Goal: Transaction & Acquisition: Obtain resource

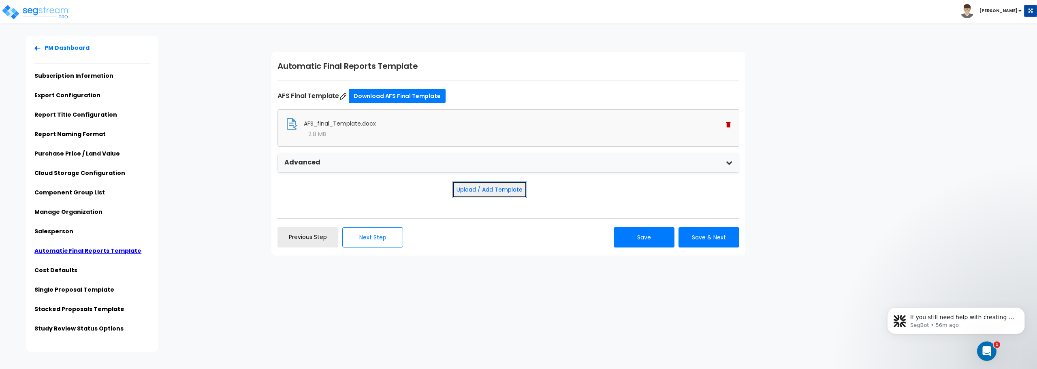
click at [500, 188] on button "Upload / Add Template" at bounding box center [489, 189] width 75 height 17
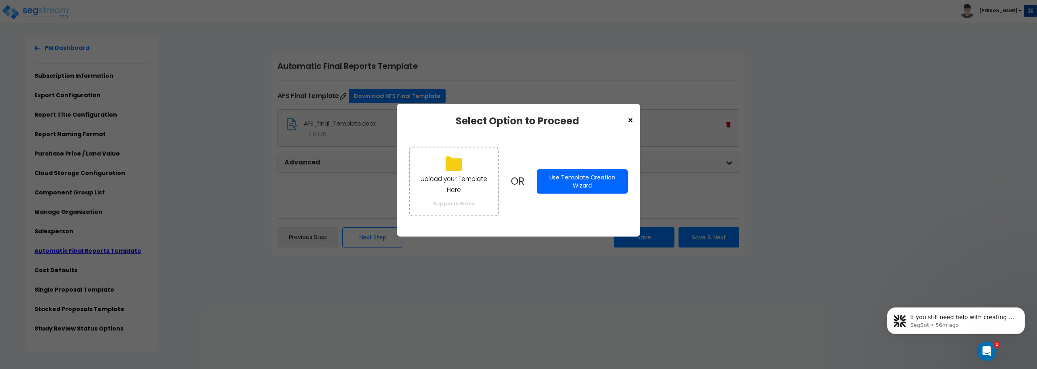
click at [551, 177] on button "Use Template Creation Wizard" at bounding box center [582, 181] width 91 height 24
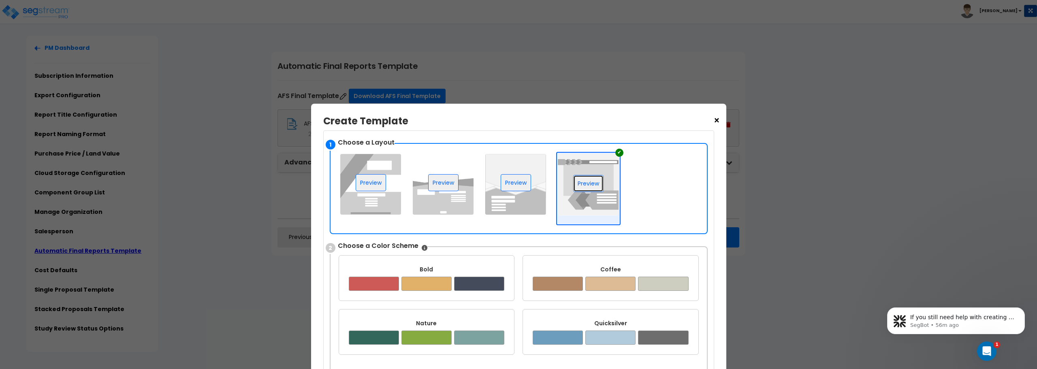
click at [594, 182] on button "Preview" at bounding box center [588, 183] width 30 height 17
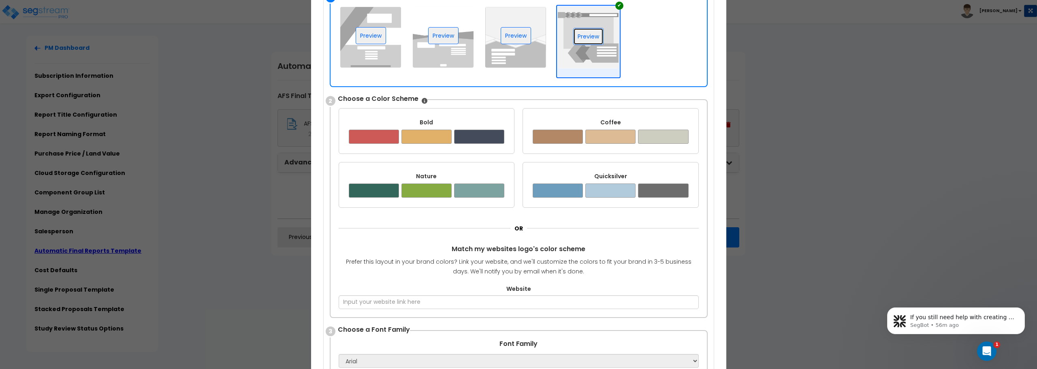
scroll to position [162, 0]
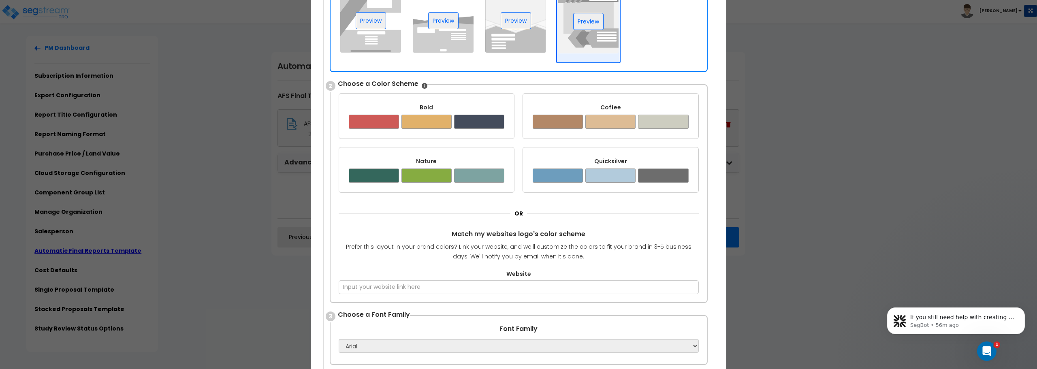
click at [575, 159] on div "Quicksilver" at bounding box center [611, 161] width 156 height 8
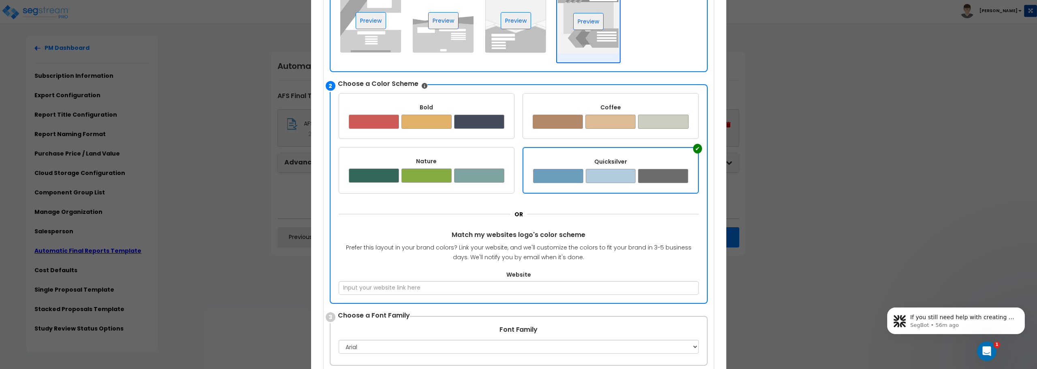
click at [590, 158] on div "Quicksilver" at bounding box center [610, 162] width 155 height 8
click at [593, 24] on button "Preview" at bounding box center [588, 21] width 30 height 17
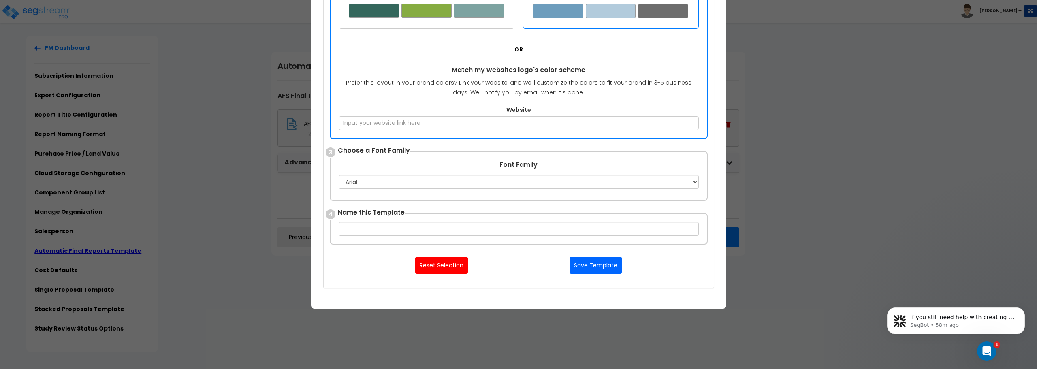
scroll to position [370, 0]
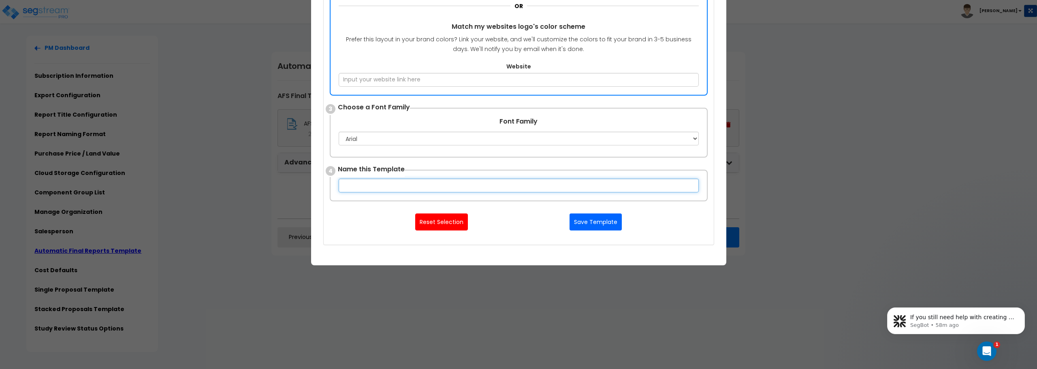
click at [440, 184] on input "text" at bounding box center [519, 186] width 360 height 14
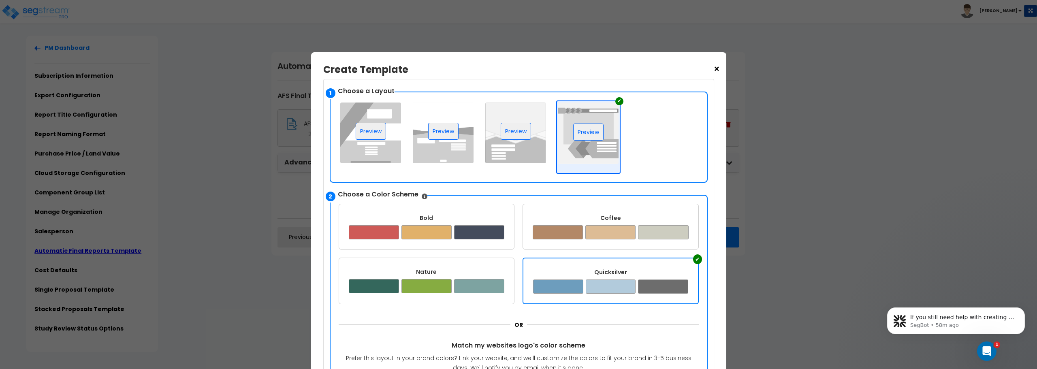
scroll to position [0, 0]
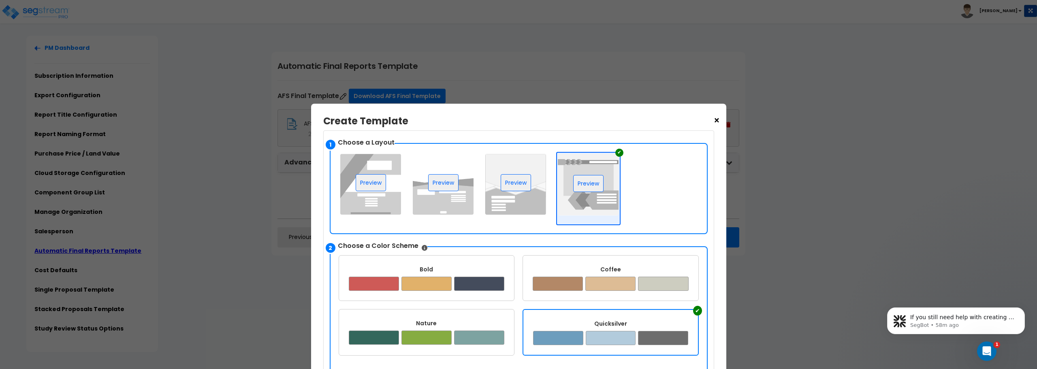
click at [718, 123] on span "×" at bounding box center [716, 121] width 7 height 14
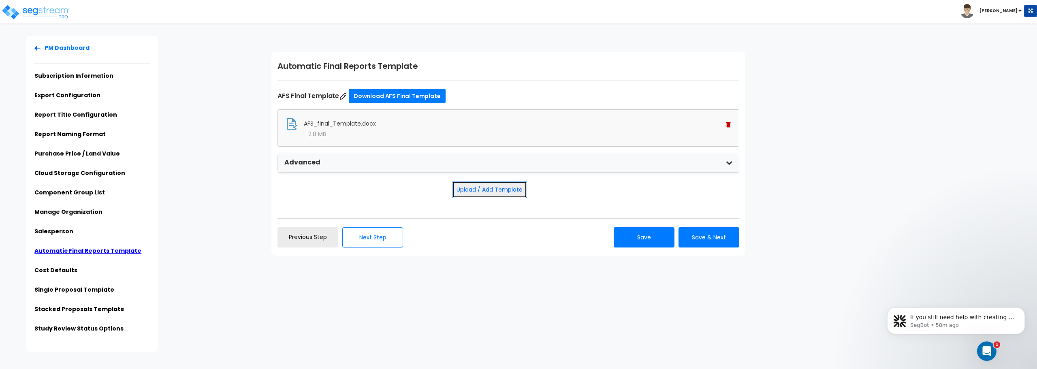
click at [472, 190] on button "Upload / Add Template" at bounding box center [489, 189] width 75 height 17
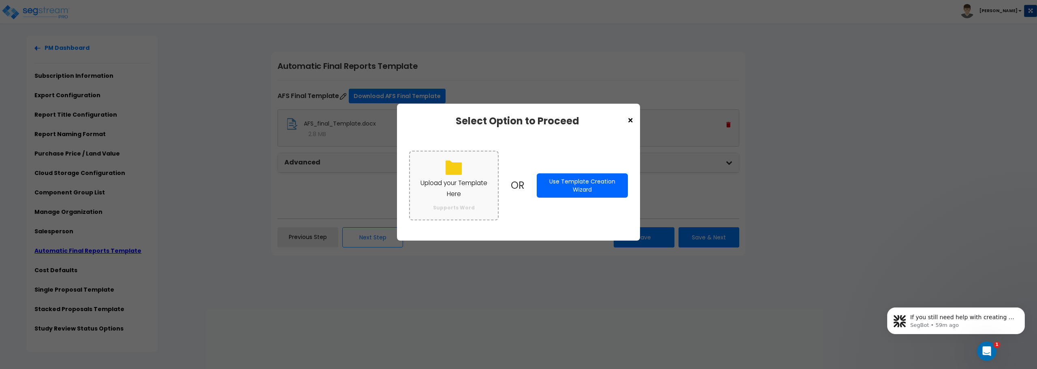
click at [450, 181] on p "Upload your Template Here" at bounding box center [454, 188] width 72 height 21
click at [0, 0] on input "Upload your Template Here Supports Word" at bounding box center [0, 0] width 0 height 0
click at [452, 171] on icon at bounding box center [454, 168] width 16 height 14
click at [0, 0] on input "Upload your Template Here Supports Word" at bounding box center [0, 0] width 0 height 0
click at [447, 186] on p "Upload your Template Here" at bounding box center [454, 188] width 72 height 21
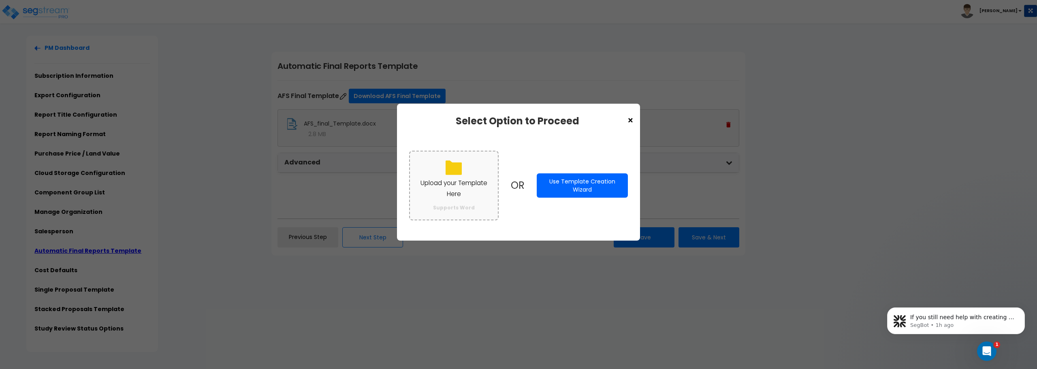
click at [0, 0] on input "Upload your Template Here Supports Word" at bounding box center [0, 0] width 0 height 0
click at [621, 118] on div "× Select Option to Proceed" at bounding box center [518, 123] width 219 height 15
click at [632, 120] on span "×" at bounding box center [630, 121] width 7 height 14
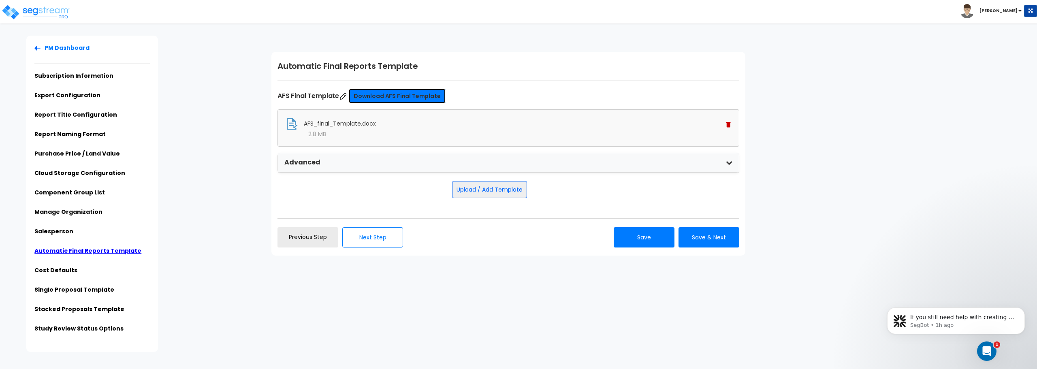
click at [402, 96] on link "Download AFS Final Template" at bounding box center [397, 96] width 97 height 15
click at [408, 193] on div "Upload / Add Template Use Template" at bounding box center [509, 189] width 462 height 17
click at [469, 189] on button "Upload / Add Template" at bounding box center [489, 189] width 75 height 17
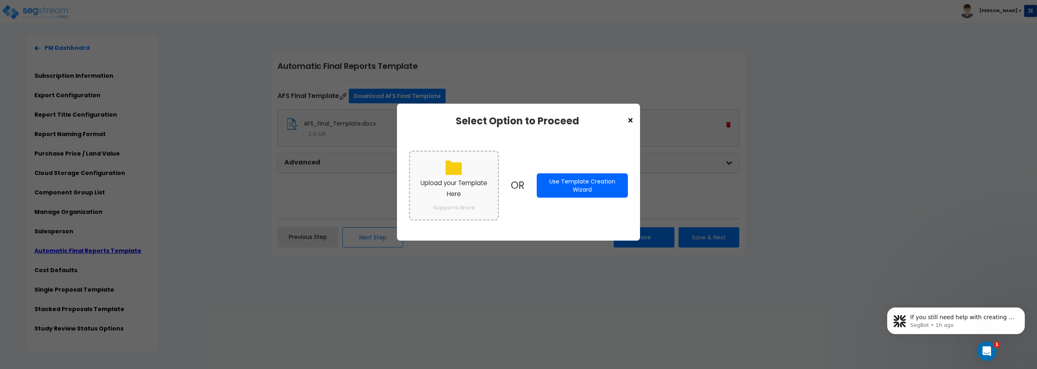
click at [460, 186] on p "Upload your Template Here" at bounding box center [454, 188] width 72 height 21
click at [0, 0] on input "Upload your Template Here Supports Word" at bounding box center [0, 0] width 0 height 0
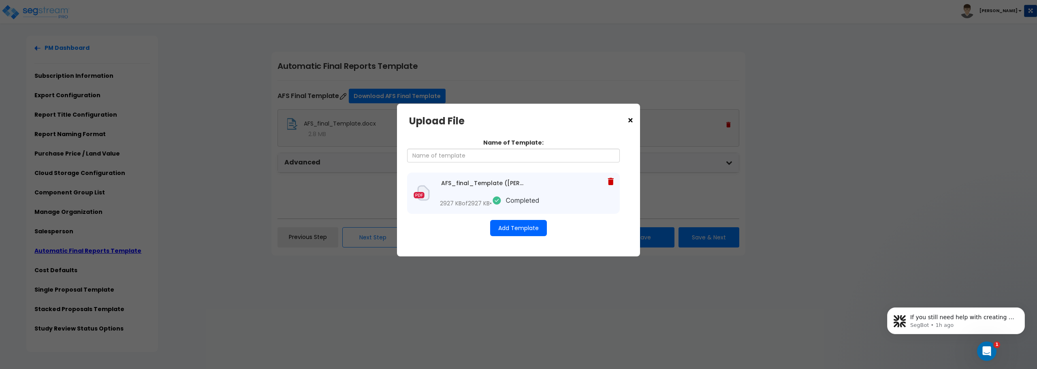
click at [514, 236] on button "Add Template" at bounding box center [518, 228] width 57 height 16
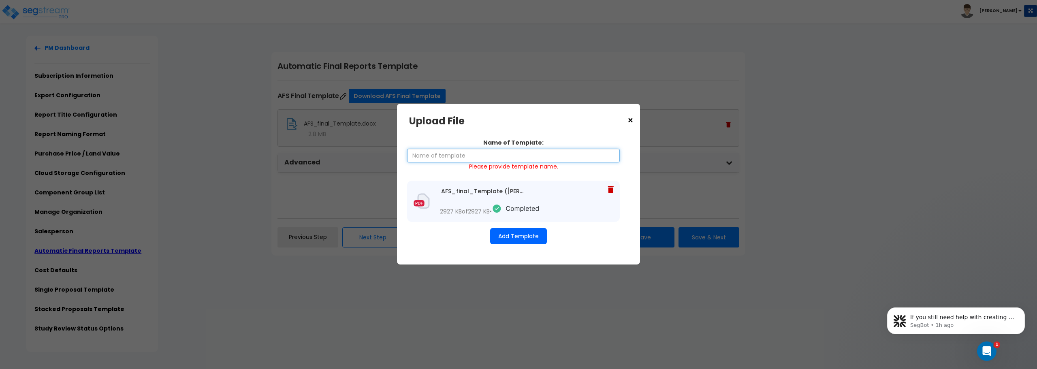
click at [474, 152] on input "Name of Template:" at bounding box center [513, 156] width 213 height 14
type input "Adam's Signature Template"
click at [523, 244] on button "Add Template" at bounding box center [518, 236] width 57 height 16
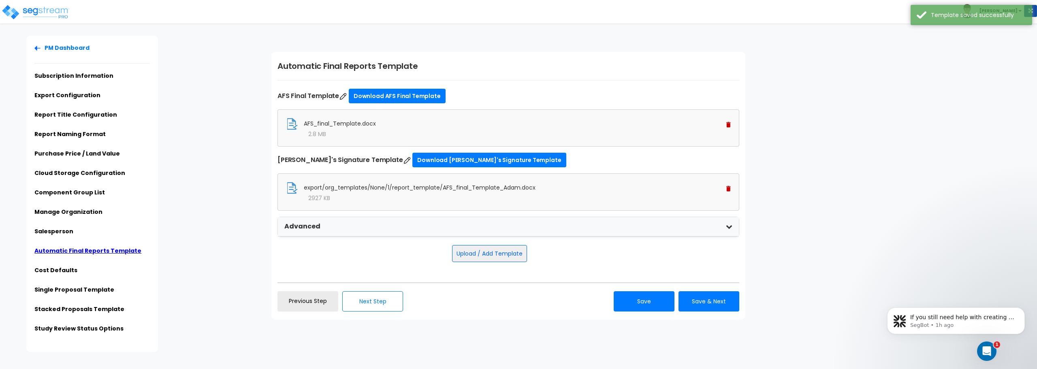
click at [466, 196] on div "2927 KB" at bounding box center [508, 198] width 445 height 8
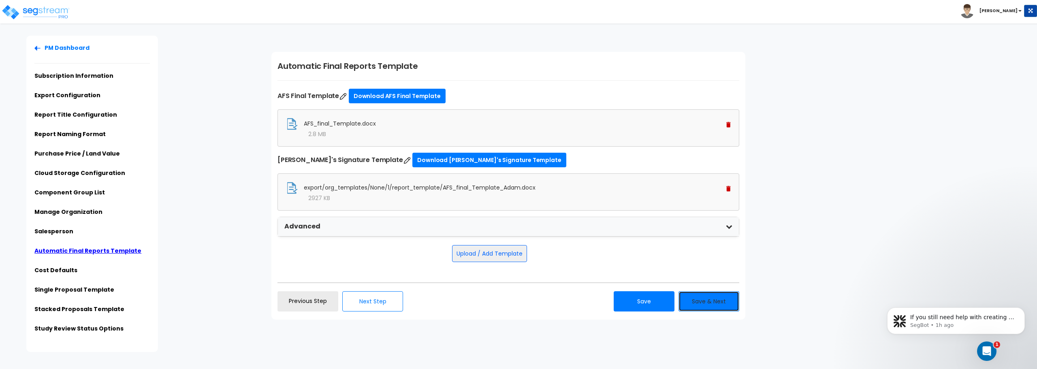
click at [710, 303] on button "Save & Next" at bounding box center [709, 301] width 61 height 20
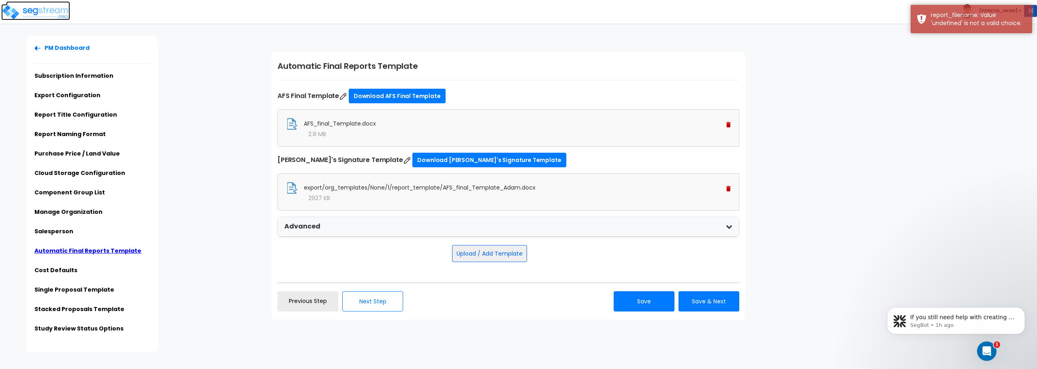
click at [34, 11] on img at bounding box center [35, 12] width 69 height 16
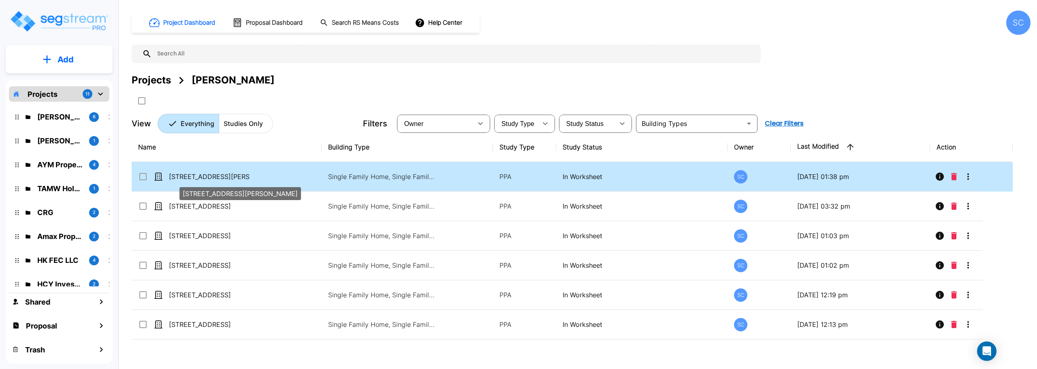
click at [200, 175] on p "[STREET_ADDRESS][PERSON_NAME]" at bounding box center [209, 177] width 81 height 10
checkbox input "true"
click at [200, 175] on p "[STREET_ADDRESS][PERSON_NAME]" at bounding box center [209, 177] width 81 height 10
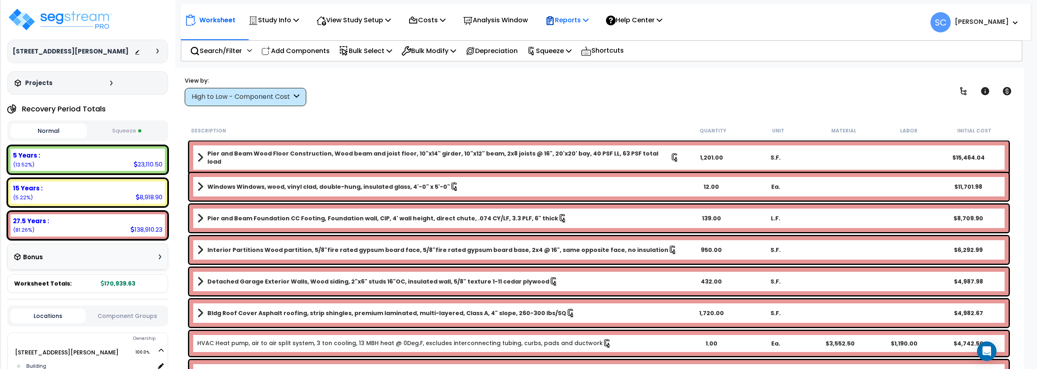
click at [581, 22] on p "Reports" at bounding box center [566, 20] width 43 height 11
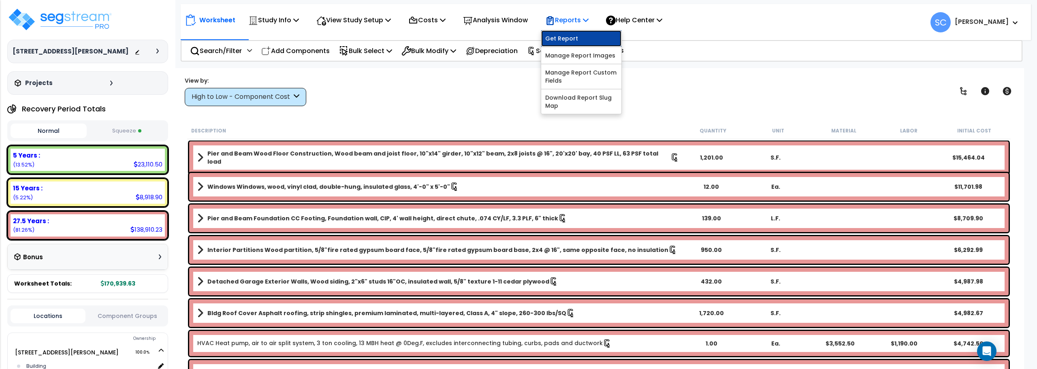
click at [579, 44] on link "Get Report" at bounding box center [581, 38] width 80 height 16
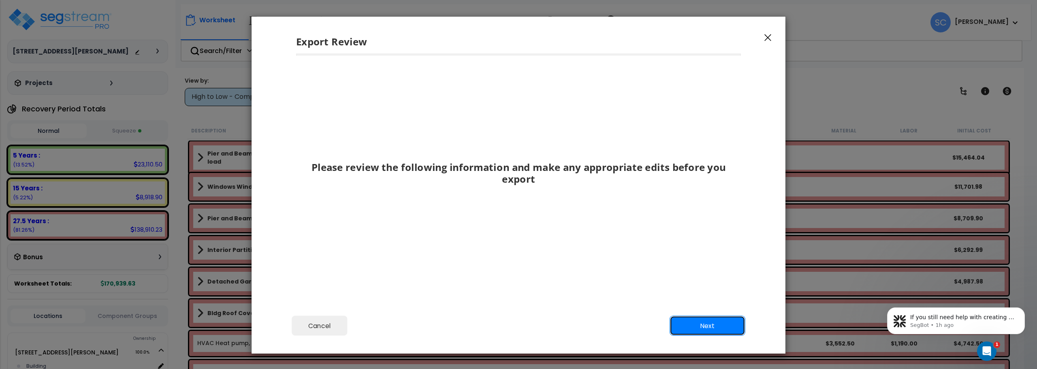
click at [711, 329] on button "Next" at bounding box center [708, 326] width 76 height 20
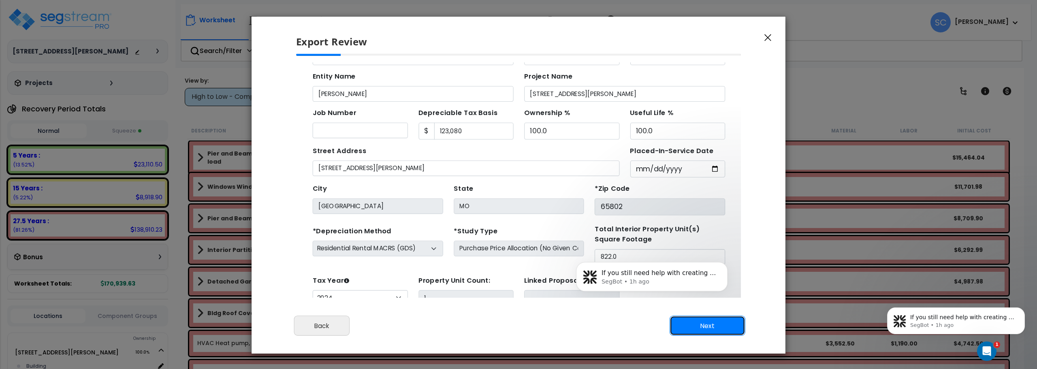
scroll to position [30, 0]
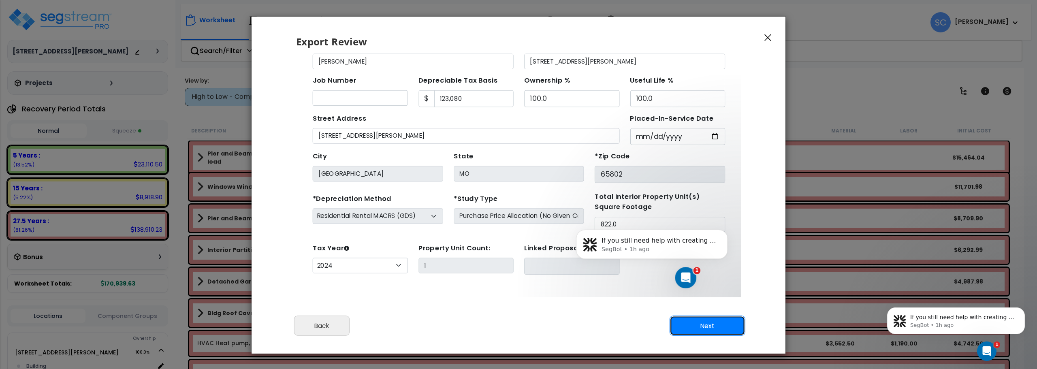
click at [715, 319] on button "Next" at bounding box center [708, 326] width 76 height 20
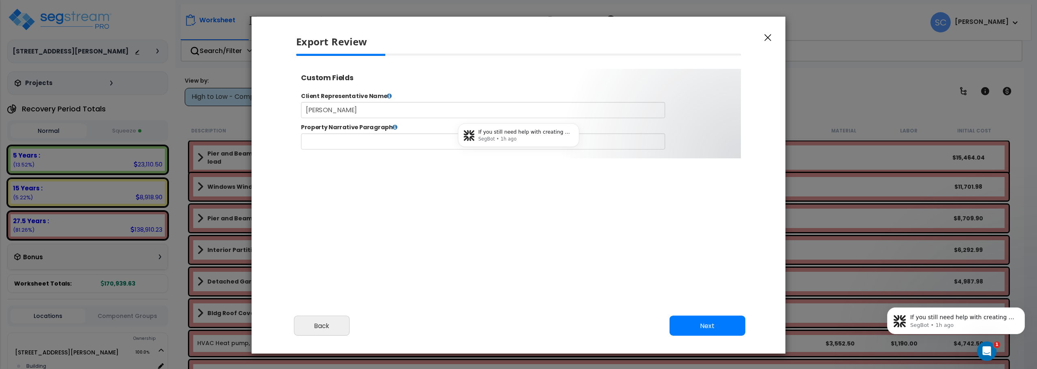
select select "2024"
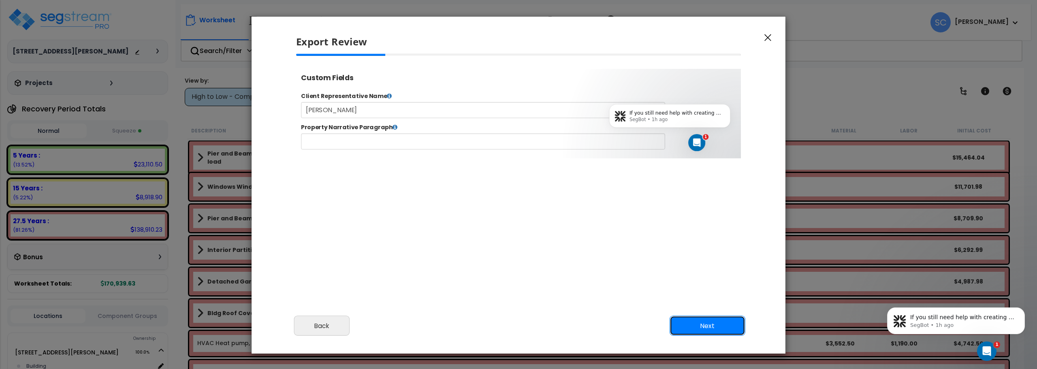
click at [707, 321] on button "Next" at bounding box center [708, 326] width 76 height 20
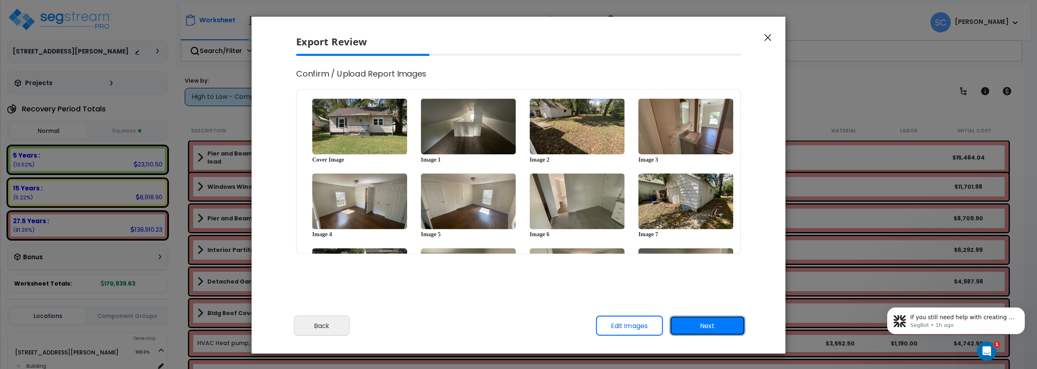
scroll to position [0, 0]
click at [704, 329] on button "Next" at bounding box center [708, 326] width 76 height 20
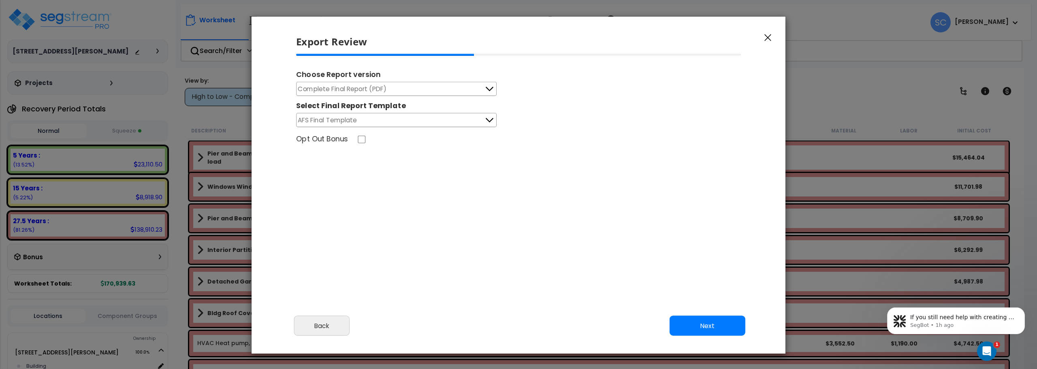
click at [464, 116] on button "AFS Final Template" at bounding box center [396, 120] width 201 height 14
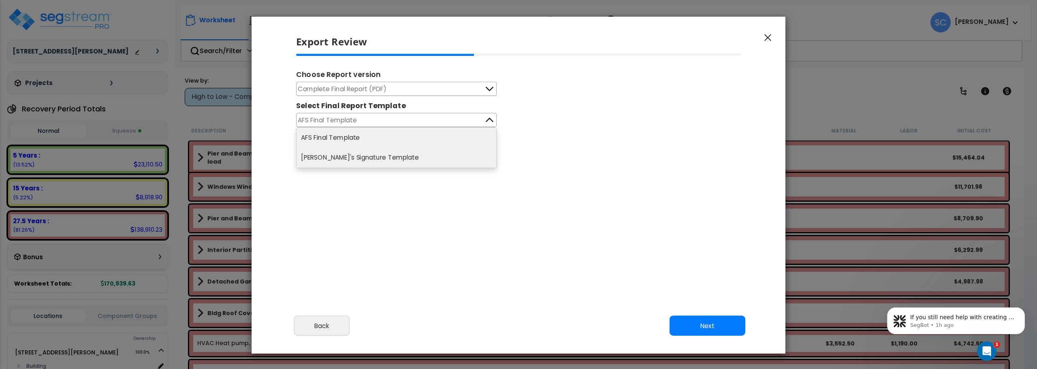
click at [442, 153] on li "Adam's Signature Template" at bounding box center [397, 158] width 200 height 20
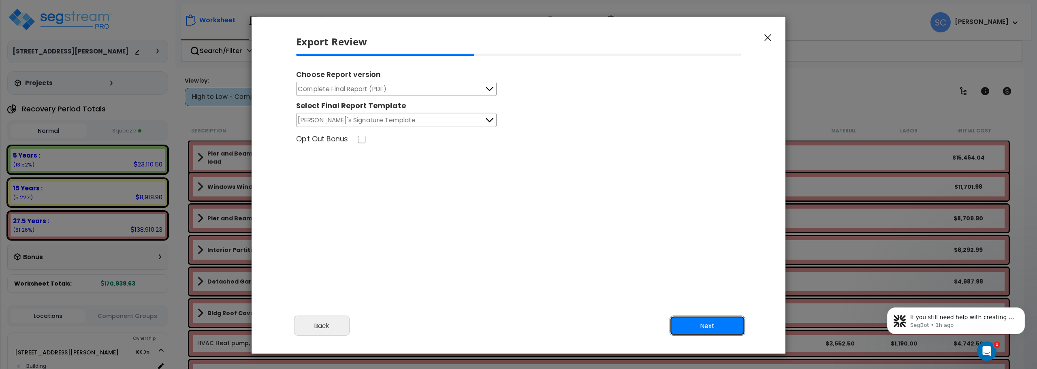
click at [723, 327] on button "Next" at bounding box center [708, 326] width 76 height 20
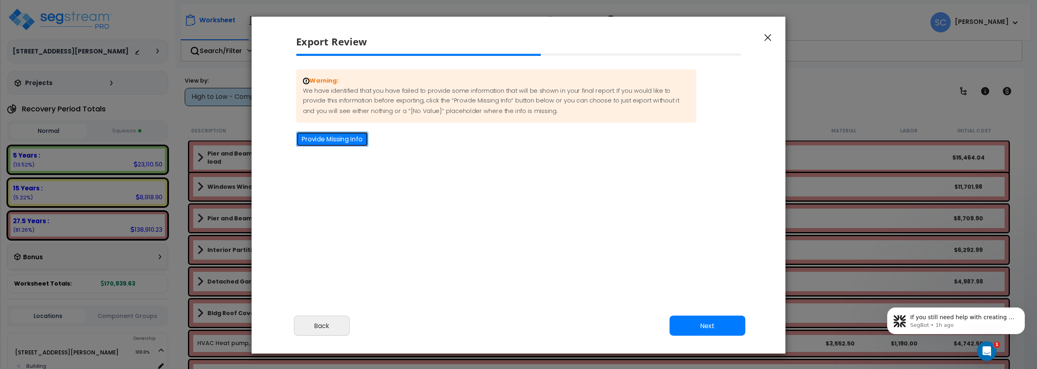
click at [336, 135] on button "Provide Missing Info" at bounding box center [332, 139] width 72 height 15
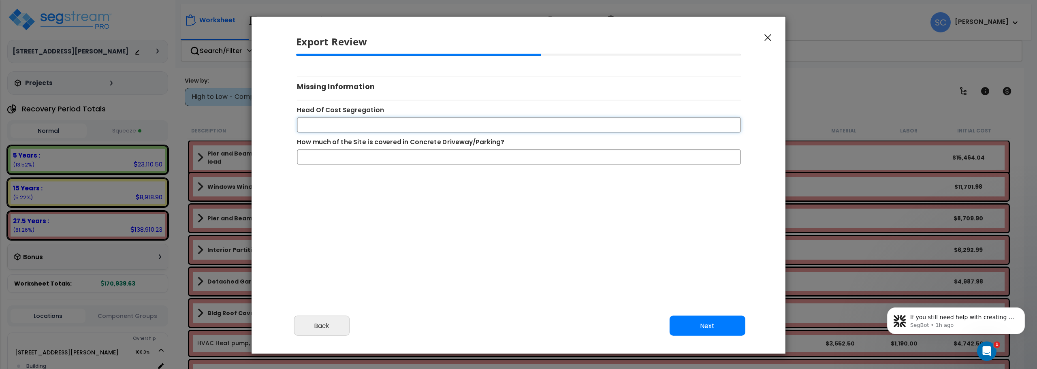
click at [367, 128] on input "Head Of Cost Segregation" at bounding box center [519, 124] width 444 height 15
type input "[PERSON_NAME]"
click at [368, 156] on input "How much of the Site is covered in Concrete Driveway/Parking?" at bounding box center [519, 156] width 444 height 15
click at [713, 320] on button "Next" at bounding box center [708, 326] width 76 height 20
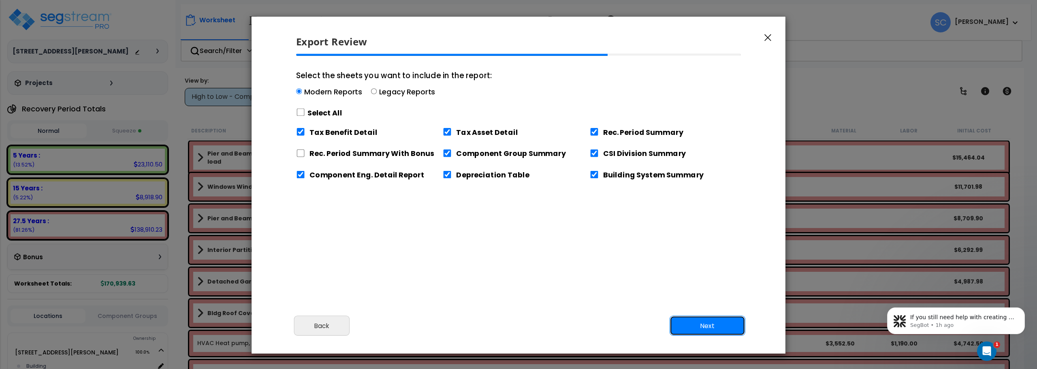
click at [712, 322] on button "Next" at bounding box center [708, 326] width 76 height 20
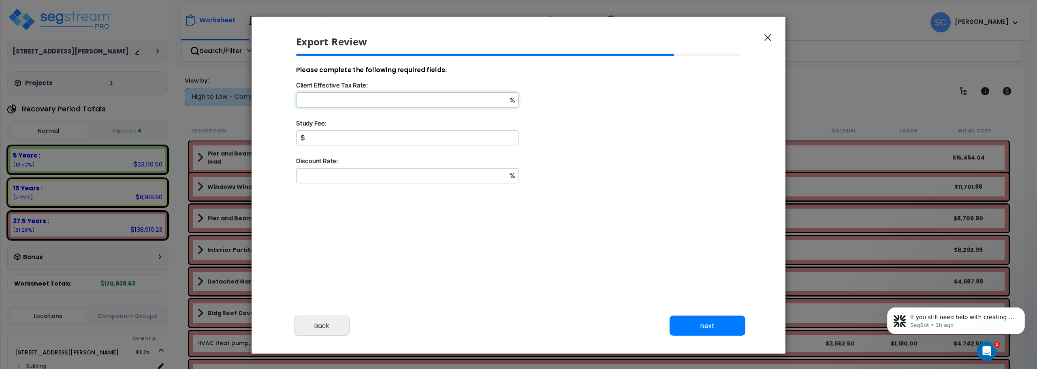
click at [353, 98] on input "Client Effective Tax Rate:" at bounding box center [407, 99] width 222 height 15
type input "11"
click at [344, 139] on input "Study Fee:" at bounding box center [407, 137] width 222 height 15
type input "2,000"
click at [336, 176] on input "Discount Rate:" at bounding box center [407, 175] width 222 height 15
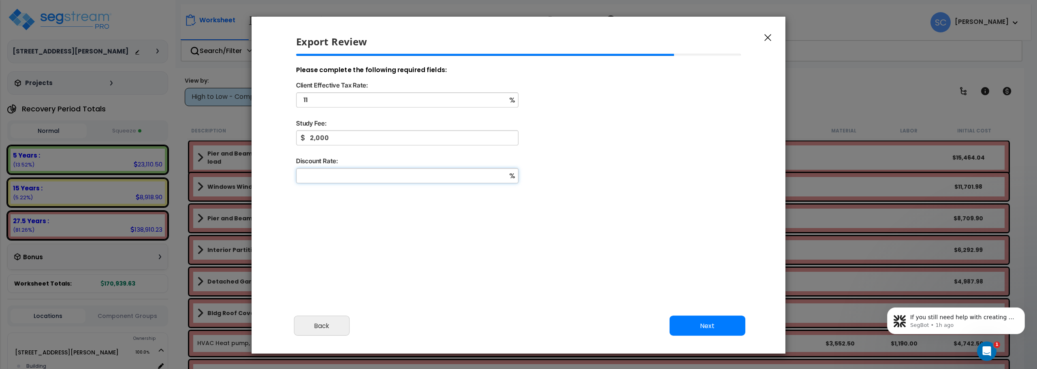
type input "0"
click at [691, 326] on button "Next" at bounding box center [708, 326] width 76 height 20
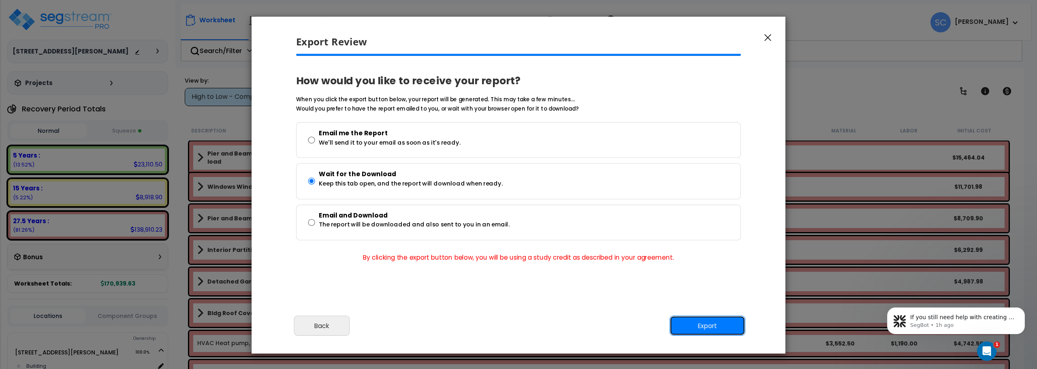
click at [707, 329] on button "Export" at bounding box center [708, 326] width 76 height 20
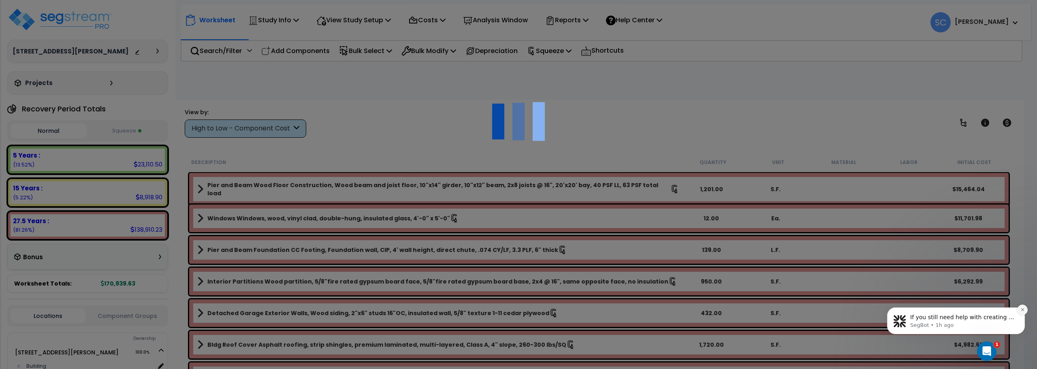
click at [1023, 310] on icon "Dismiss notification" at bounding box center [1022, 309] width 3 height 3
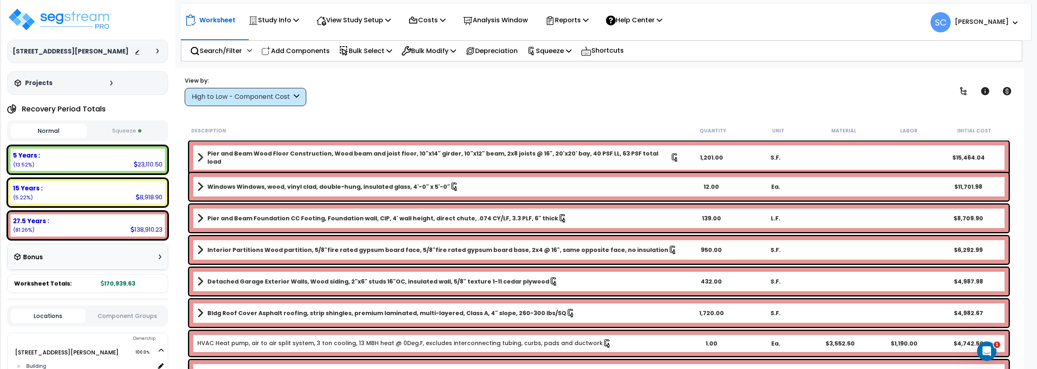
click at [951, 28] on span "SC" at bounding box center [941, 22] width 20 height 20
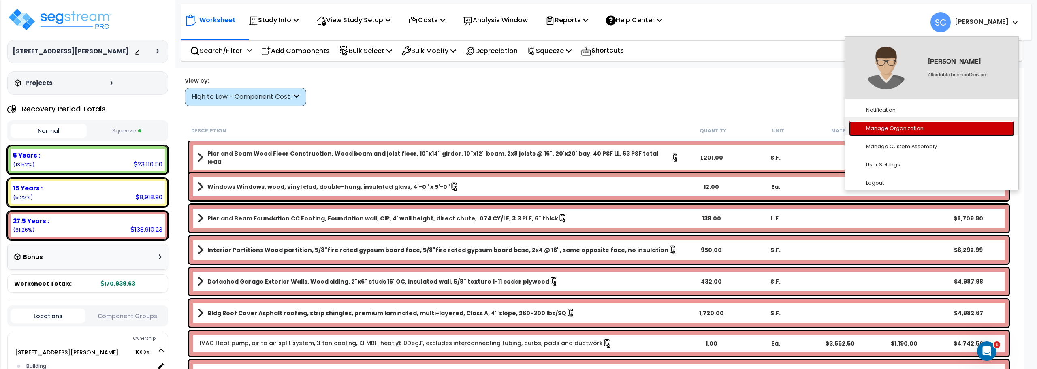
click at [922, 132] on link "Manage Organization" at bounding box center [931, 128] width 165 height 15
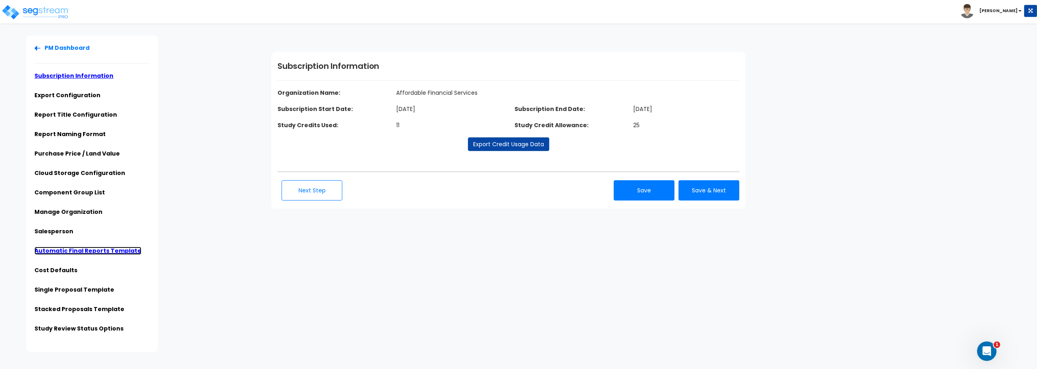
click at [107, 247] on link "Automatic Final Reports Template" at bounding box center [87, 251] width 107 height 8
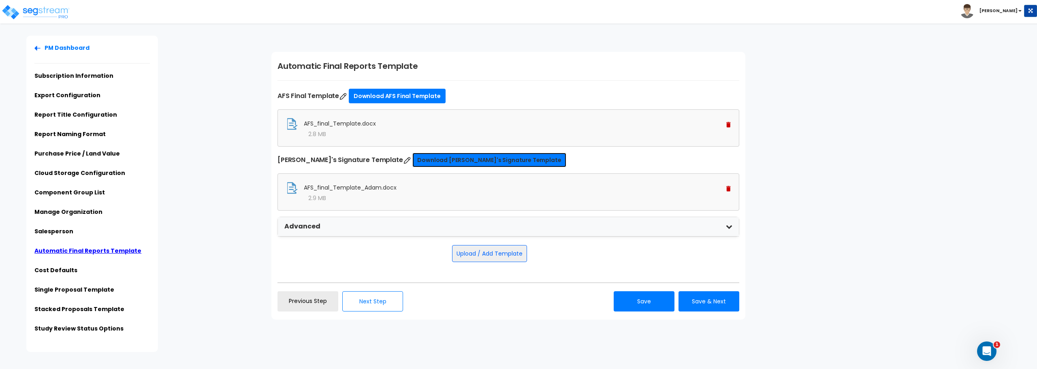
click at [428, 160] on link "Download Adam's Signature Template" at bounding box center [489, 160] width 154 height 15
click at [974, 11] on img at bounding box center [967, 11] width 14 height 14
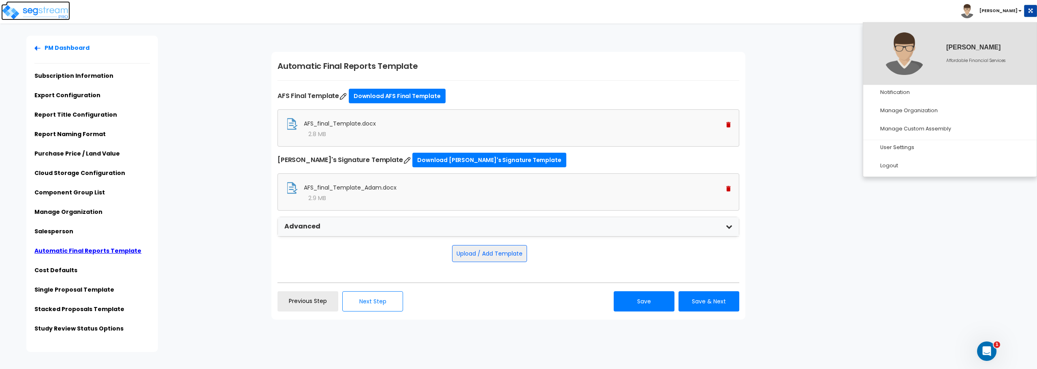
click at [28, 11] on img at bounding box center [35, 12] width 69 height 16
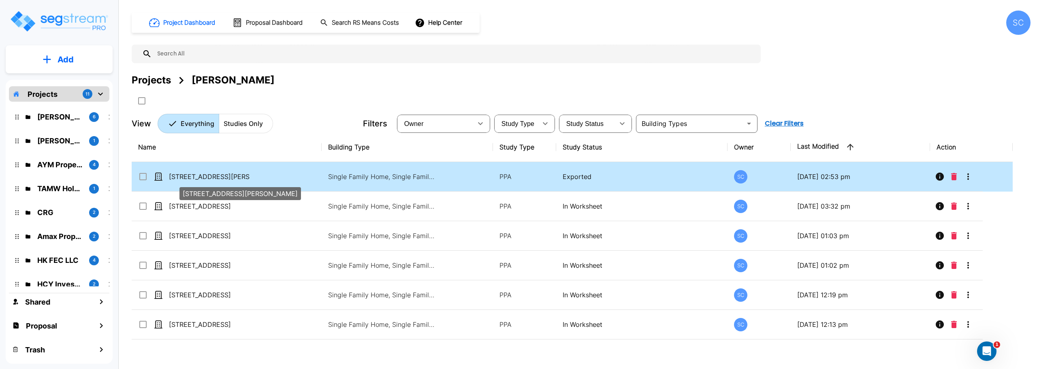
click at [196, 176] on p "[STREET_ADDRESS][PERSON_NAME]" at bounding box center [209, 177] width 81 height 10
checkbox input "true"
click at [196, 176] on p "[STREET_ADDRESS][PERSON_NAME]" at bounding box center [209, 177] width 81 height 10
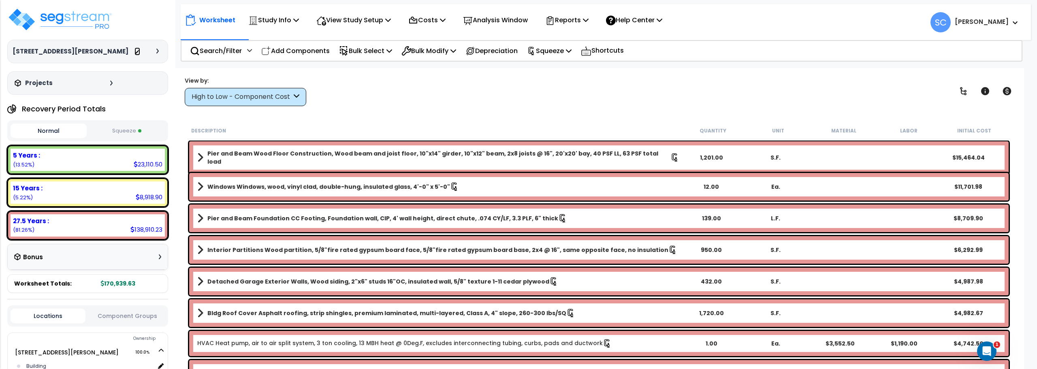
click at [137, 55] on link at bounding box center [137, 51] width 6 height 8
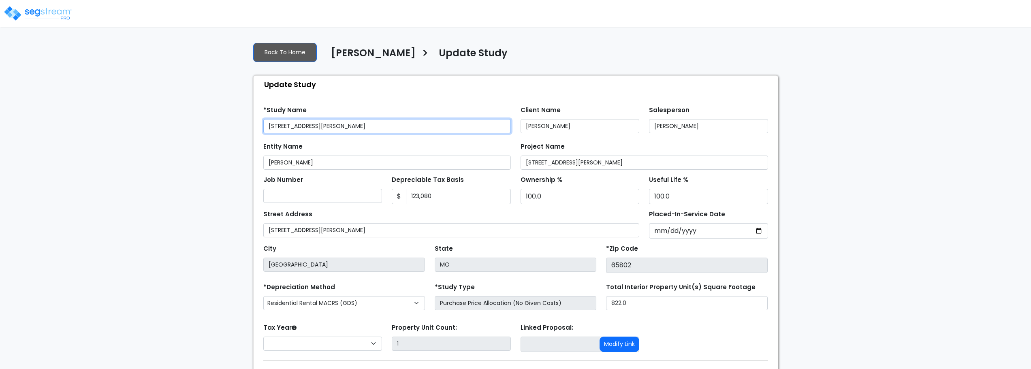
select select "2024"
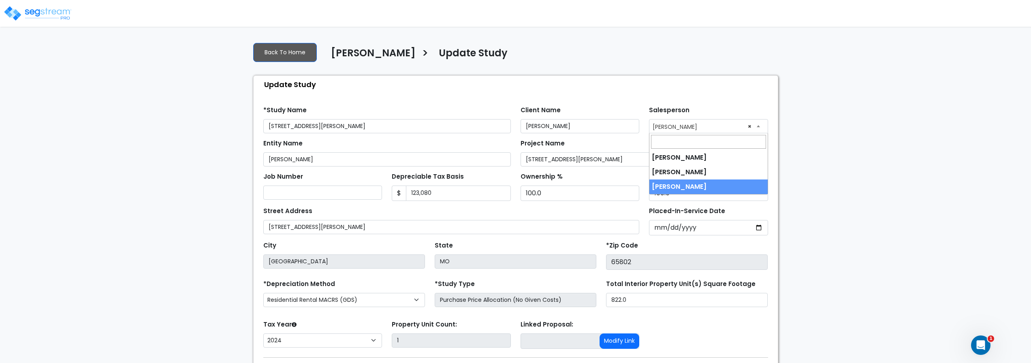
click at [708, 129] on span "× Adam Pipenhagen" at bounding box center [708, 126] width 118 height 13
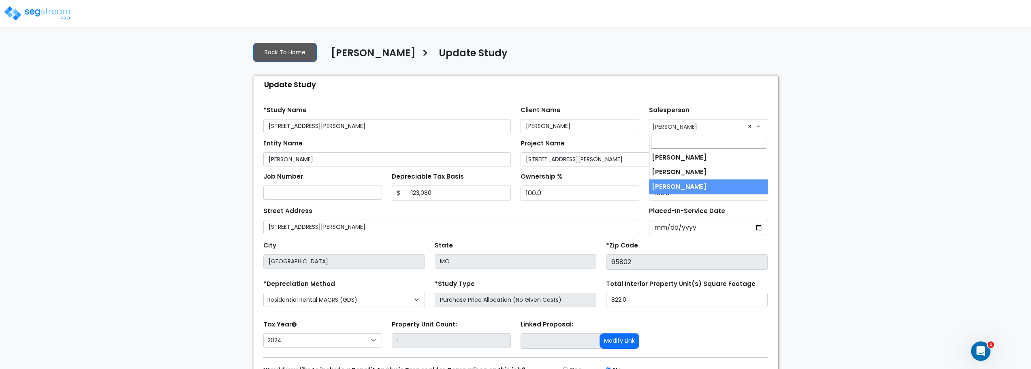
click at [708, 129] on span "× Adam Pipenhagen" at bounding box center [708, 126] width 118 height 13
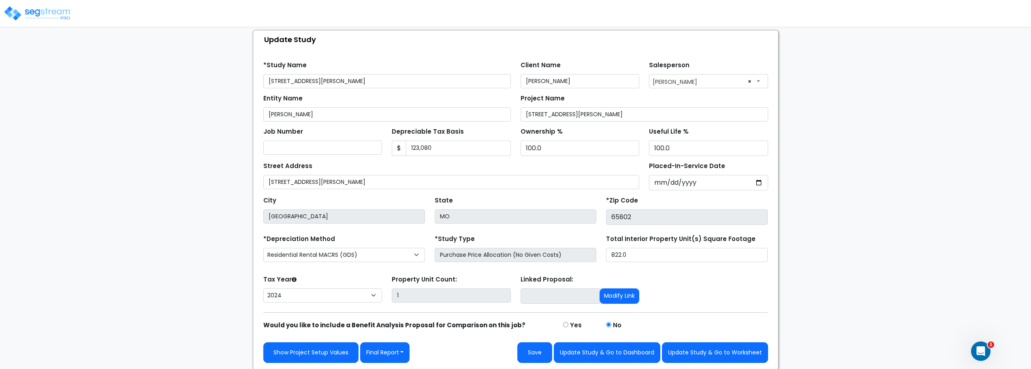
scroll to position [46, 0]
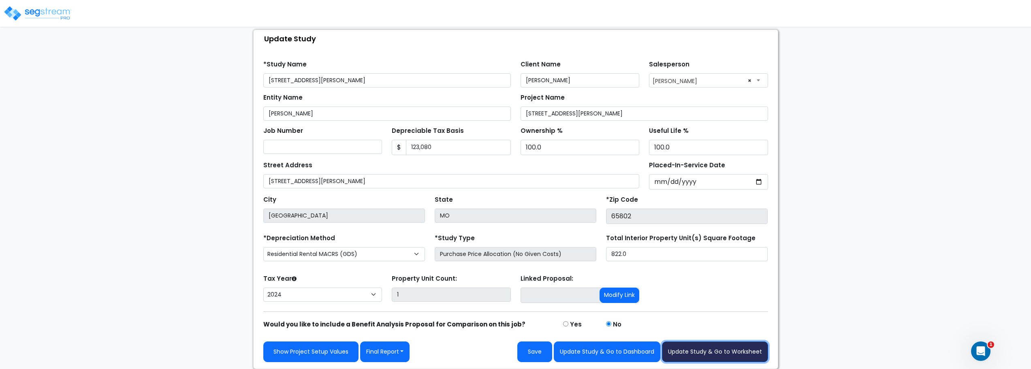
click at [708, 350] on button "Update Study & Go to Worksheet" at bounding box center [715, 352] width 106 height 21
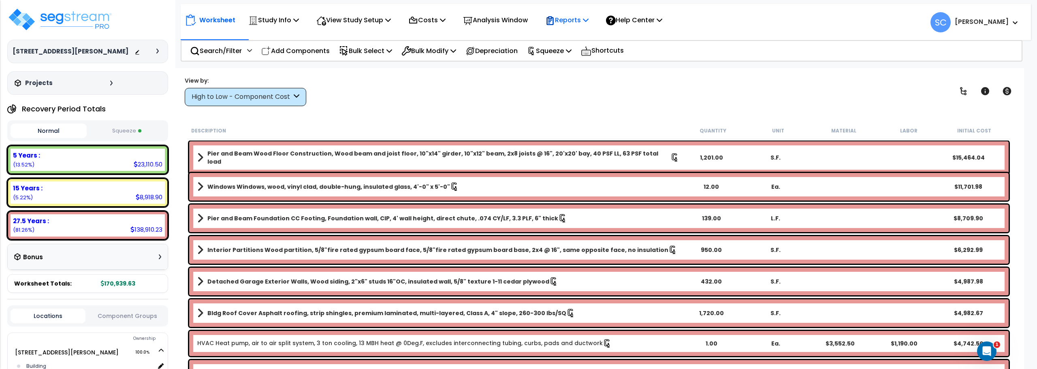
click at [574, 18] on p "Reports" at bounding box center [566, 20] width 43 height 11
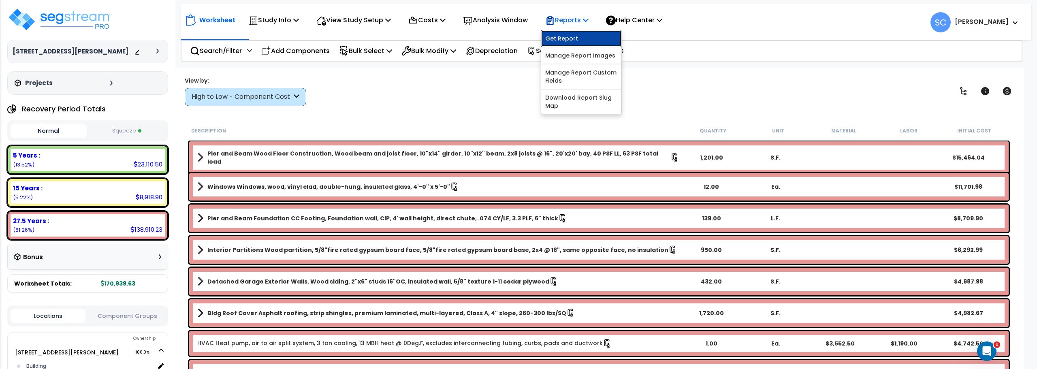
click at [577, 34] on link "Get Report" at bounding box center [581, 38] width 80 height 16
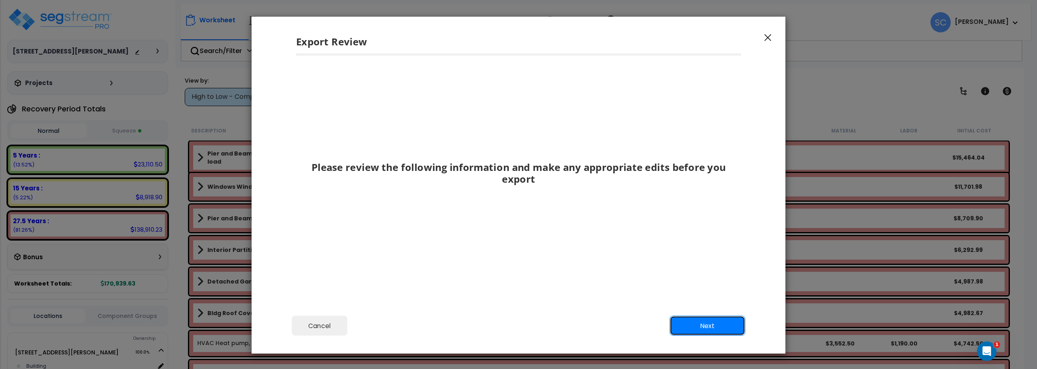
click at [730, 320] on button "Next" at bounding box center [708, 326] width 76 height 20
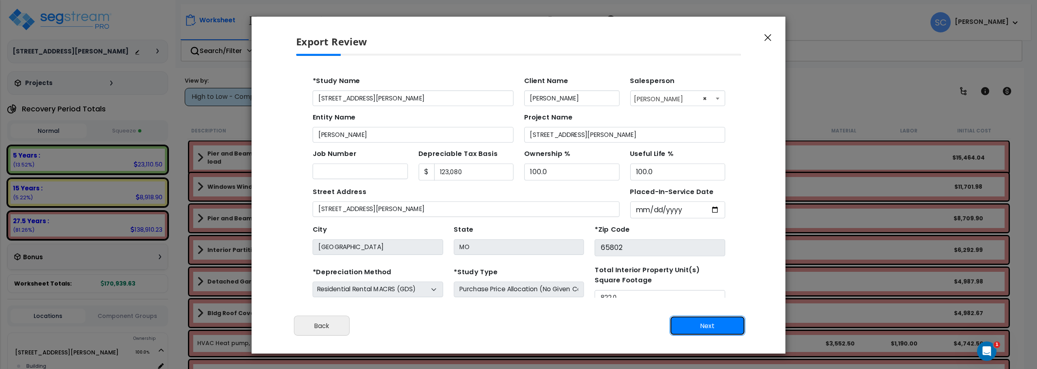
scroll to position [37, 0]
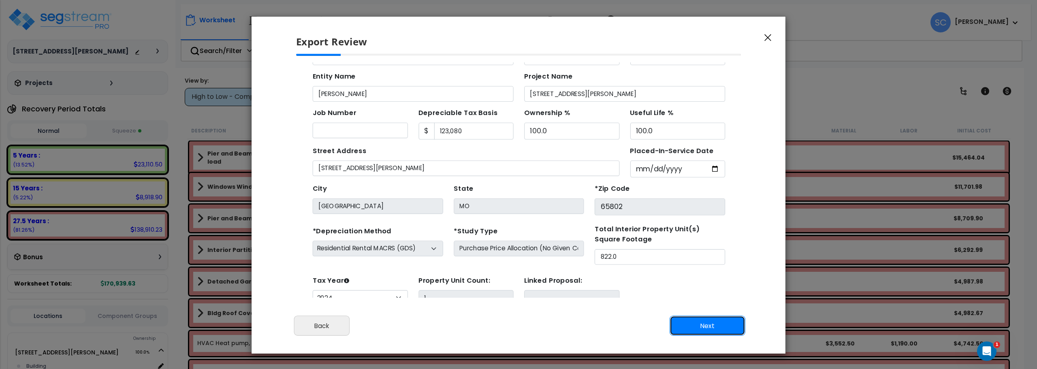
click at [713, 319] on button "Next" at bounding box center [708, 326] width 76 height 20
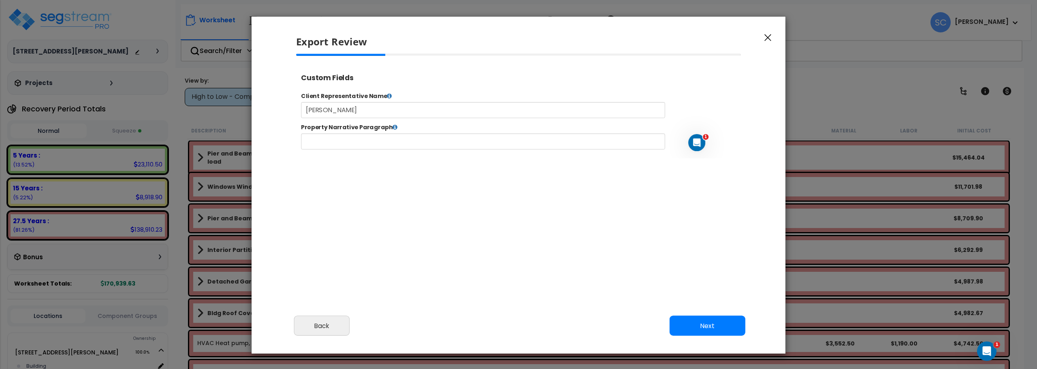
select select "2024"
click at [710, 329] on button "Next" at bounding box center [708, 326] width 76 height 20
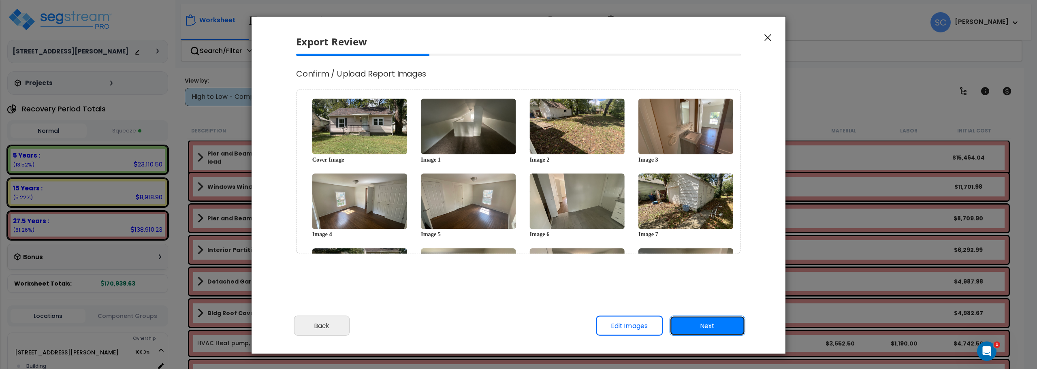
click at [710, 329] on button "Next" at bounding box center [708, 326] width 76 height 20
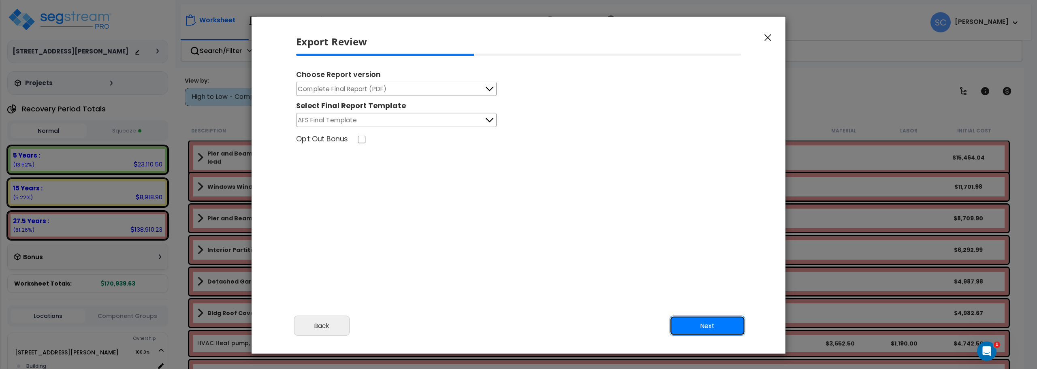
click at [709, 320] on button "Next" at bounding box center [708, 326] width 76 height 20
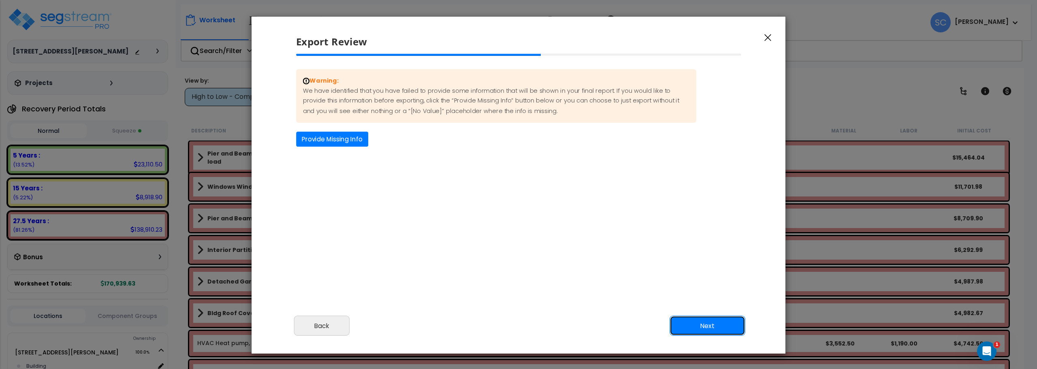
drag, startPoint x: 709, startPoint y: 320, endPoint x: 468, endPoint y: 233, distance: 255.9
click at [477, 248] on div "Export Review Please review the following information and make any appropriate …" at bounding box center [518, 185] width 535 height 338
click at [331, 142] on button "Provide Missing Info" at bounding box center [332, 139] width 72 height 15
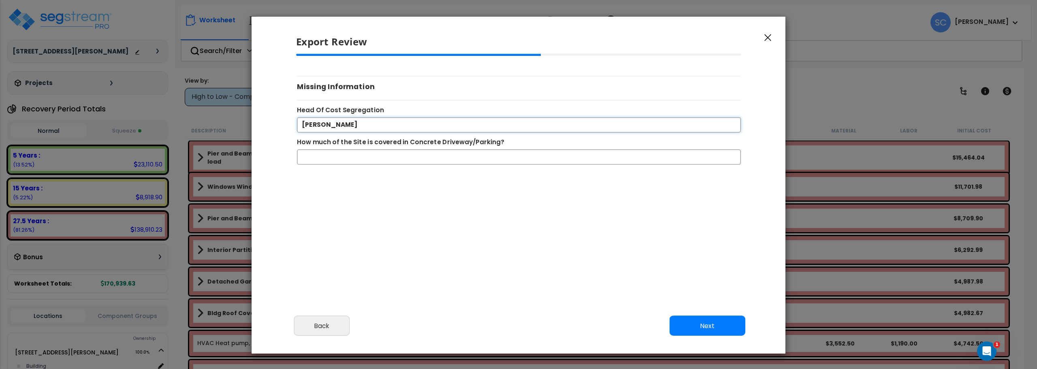
click at [385, 124] on input "Adam Pipenhagen" at bounding box center [519, 124] width 444 height 15
drag, startPoint x: 385, startPoint y: 124, endPoint x: 291, endPoint y: 126, distance: 94.0
click at [291, 126] on div "Adam Pipenhagen" at bounding box center [518, 124] width 457 height 15
type input "Stephen Chavez"
click at [696, 324] on button "Next" at bounding box center [708, 326] width 76 height 20
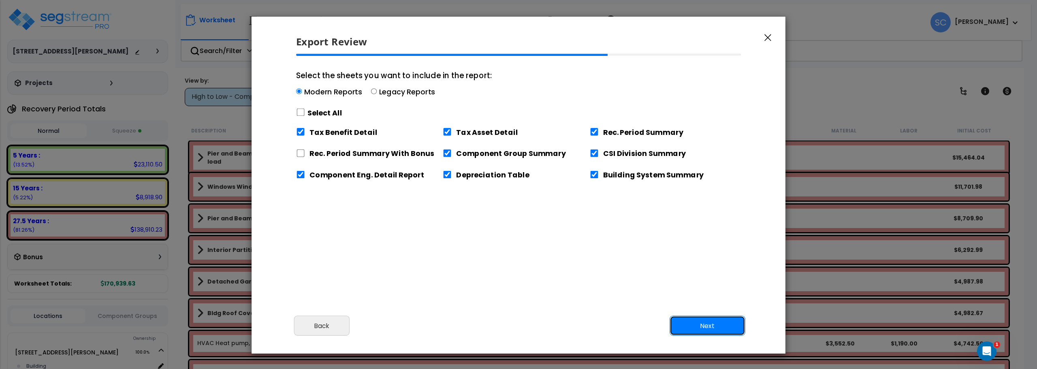
click at [711, 324] on button "Next" at bounding box center [708, 326] width 76 height 20
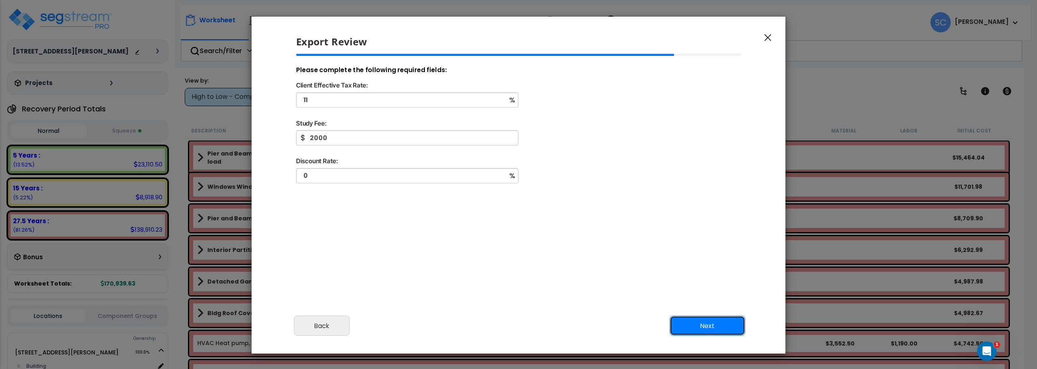
click at [711, 324] on button "Next" at bounding box center [708, 326] width 76 height 20
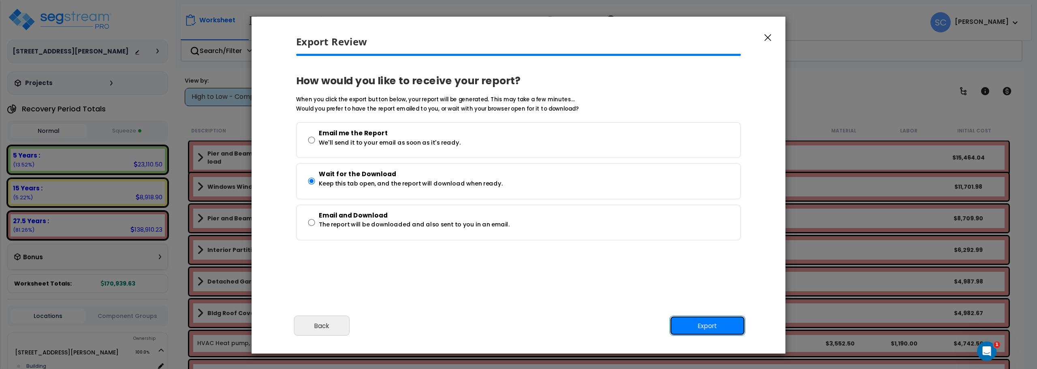
click at [713, 326] on button "Export" at bounding box center [708, 326] width 76 height 20
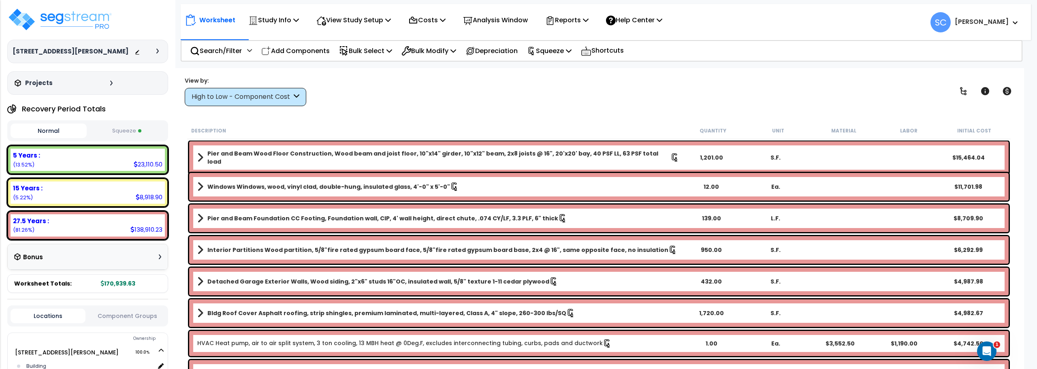
click at [995, 22] on b "[PERSON_NAME]" at bounding box center [982, 21] width 54 height 9
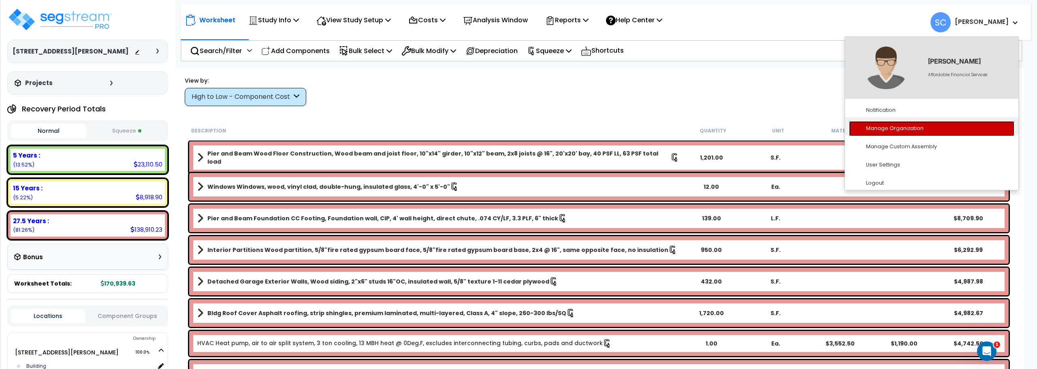
click at [910, 127] on link "Manage Organization" at bounding box center [931, 128] width 165 height 15
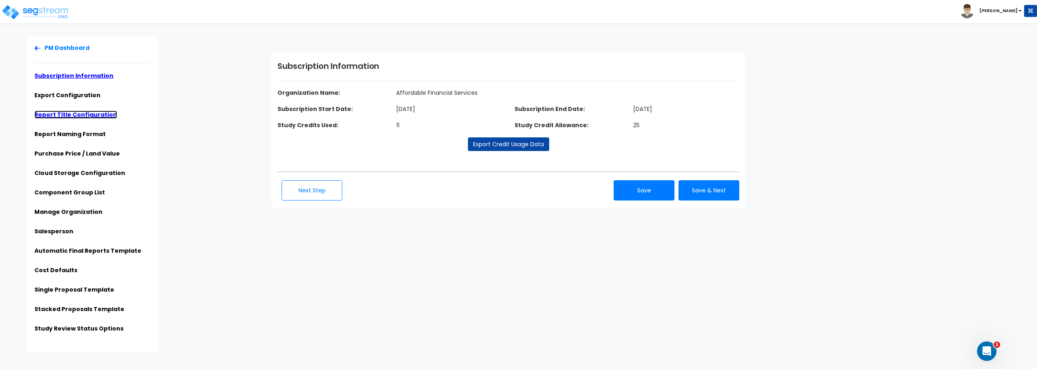
click at [79, 113] on link "Report Title Configuration" at bounding box center [75, 115] width 83 height 8
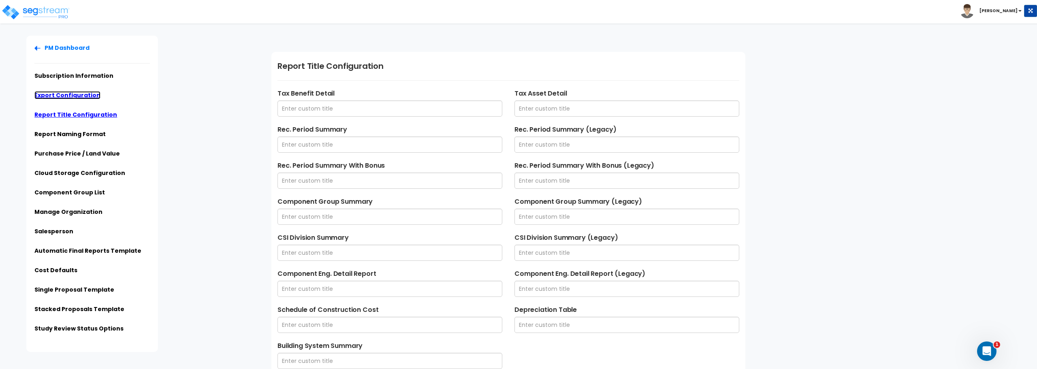
click at [88, 97] on link "Export Configuration" at bounding box center [67, 95] width 66 height 8
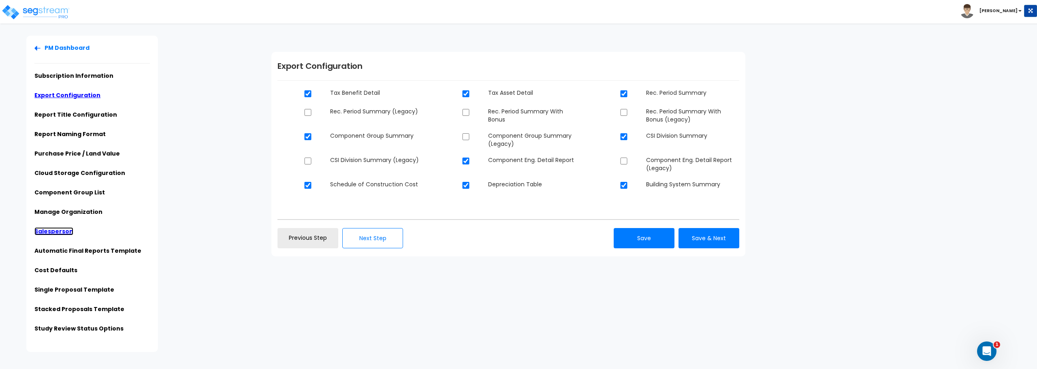
click at [50, 228] on link "Salesperson" at bounding box center [53, 231] width 39 height 8
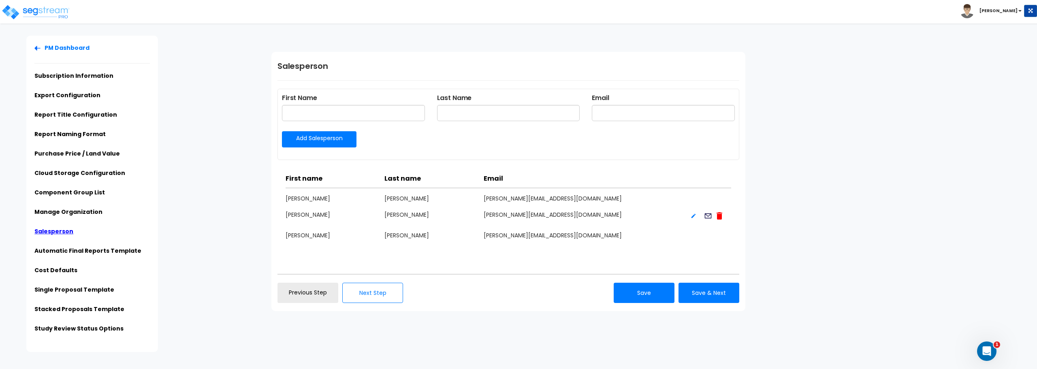
click at [55, 205] on ul "PM Dashboard Subscription Information Export Configuration Report Title Configu…" at bounding box center [91, 191] width 115 height 294
click at [55, 210] on link "Manage Organization" at bounding box center [68, 212] width 68 height 8
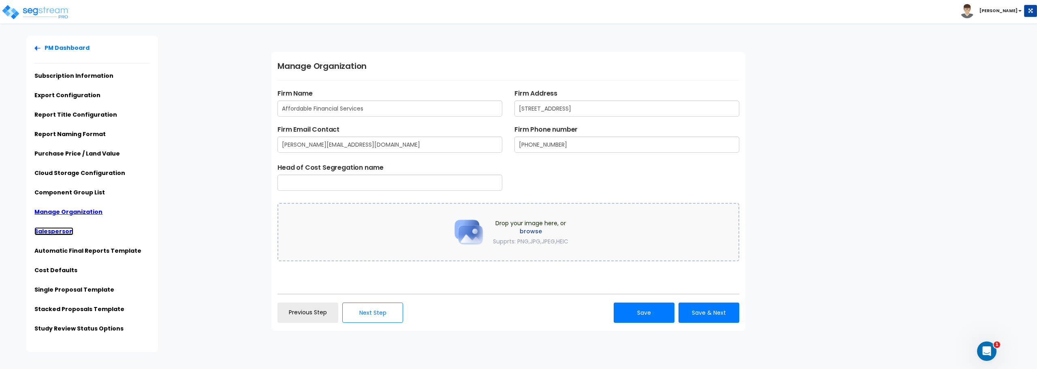
click at [53, 231] on link "Salesperson" at bounding box center [53, 231] width 39 height 8
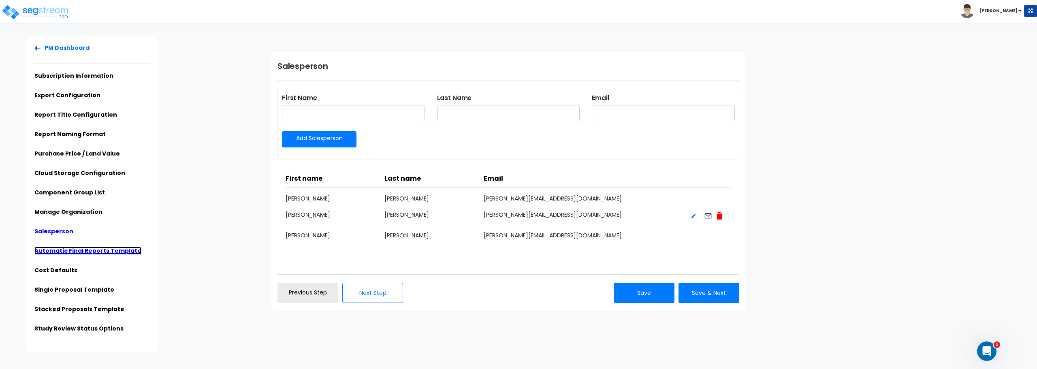
click at [51, 250] on link "Automatic Final Reports Template" at bounding box center [87, 251] width 107 height 8
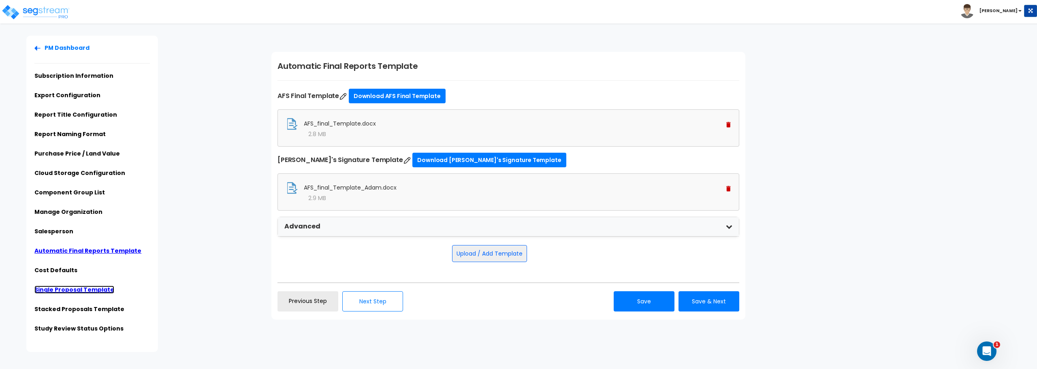
click at [49, 289] on link "Single Proposal Template" at bounding box center [74, 290] width 80 height 8
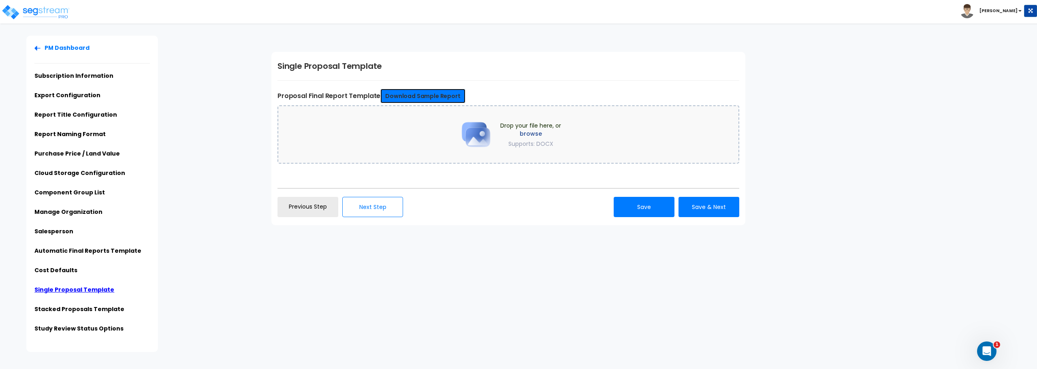
click at [421, 92] on link "Download Sample Report" at bounding box center [422, 96] width 85 height 15
click at [43, 10] on div "Click to return on the top page" at bounding box center [40, 5] width 77 height 10
click at [44, 12] on img at bounding box center [35, 12] width 69 height 16
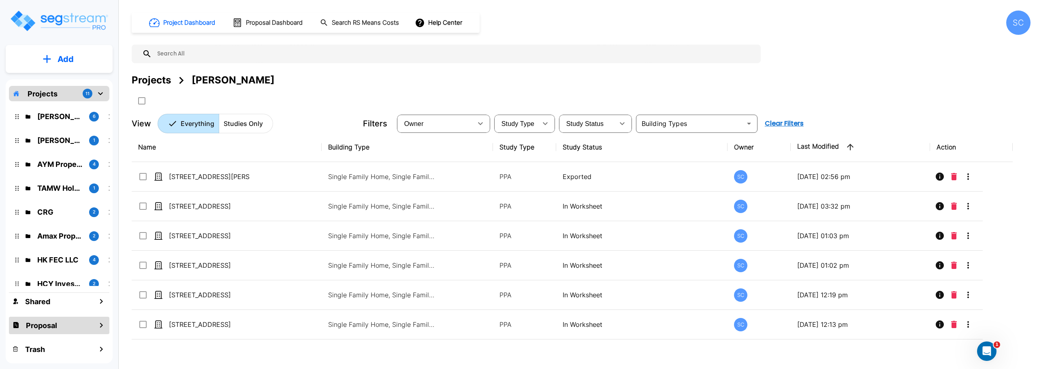
click at [104, 327] on icon "mailbox folders" at bounding box center [101, 325] width 10 height 10
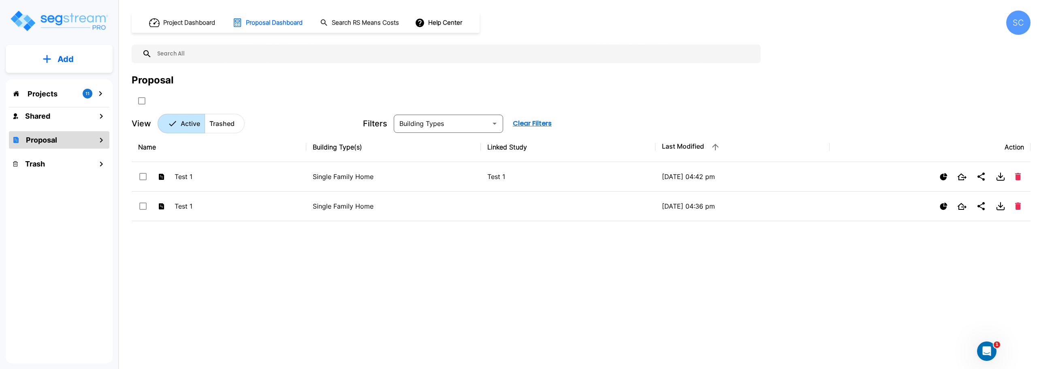
click at [493, 122] on icon "Open" at bounding box center [495, 124] width 10 height 10
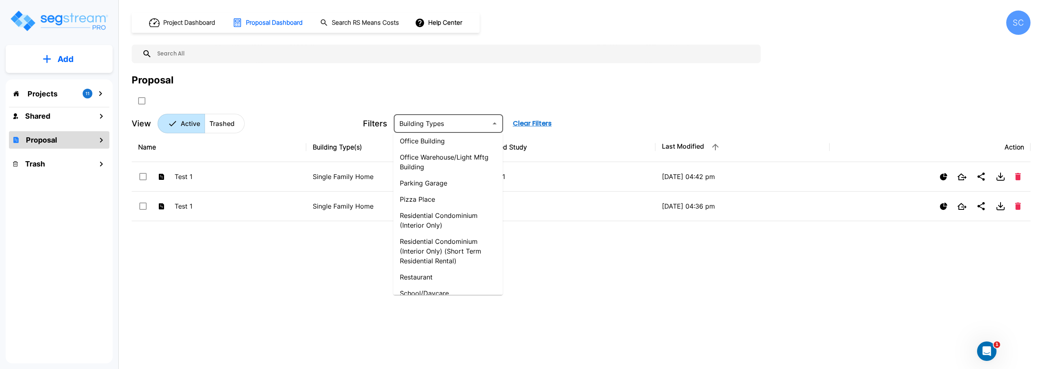
scroll to position [608, 0]
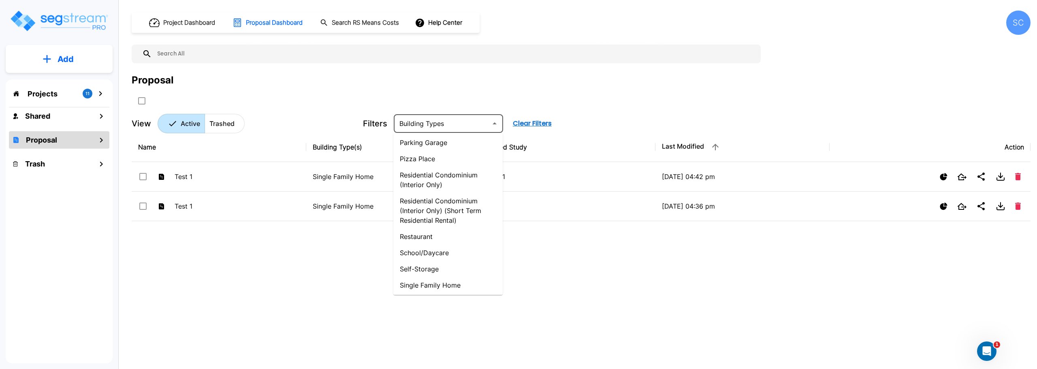
click at [419, 257] on li "School/Daycare" at bounding box center [447, 253] width 109 height 16
type input "School/Daycare"
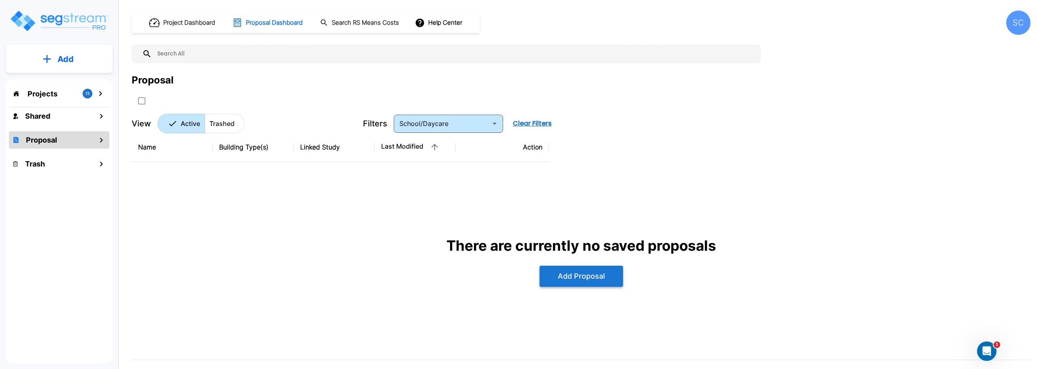
click at [585, 278] on button "Add Proposal" at bounding box center [581, 276] width 83 height 21
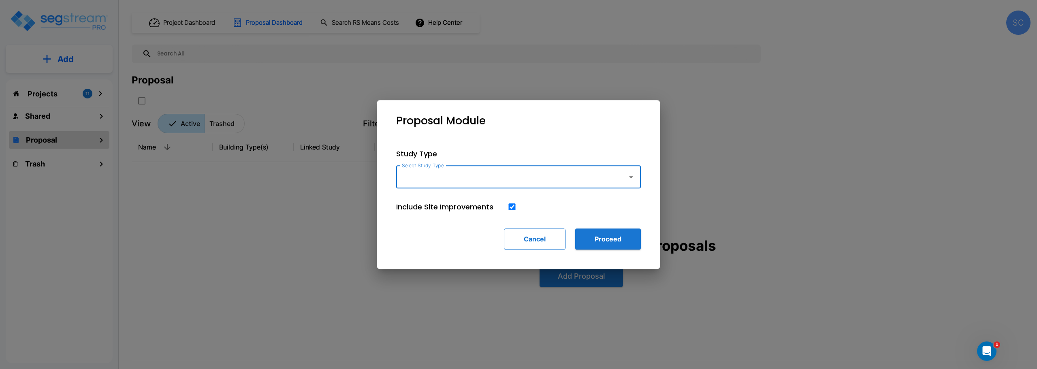
click at [544, 238] on button "Cancel" at bounding box center [535, 238] width 62 height 21
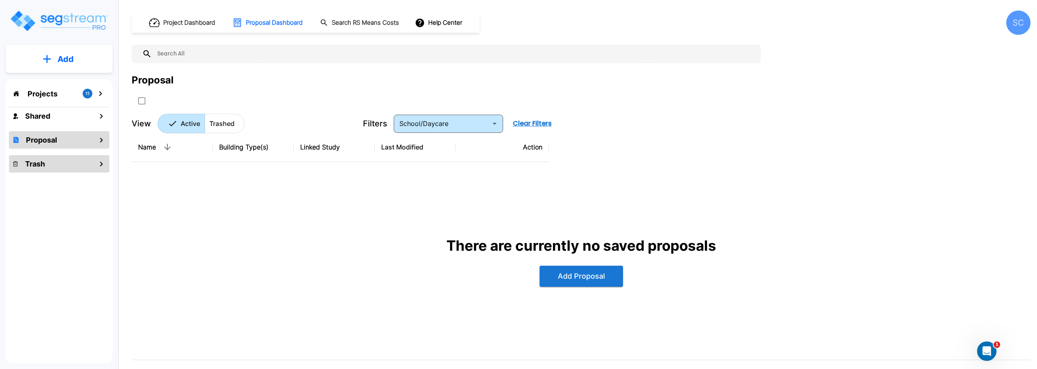
scroll to position [0, 0]
click at [48, 62] on icon "mailbox folders" at bounding box center [47, 59] width 8 height 9
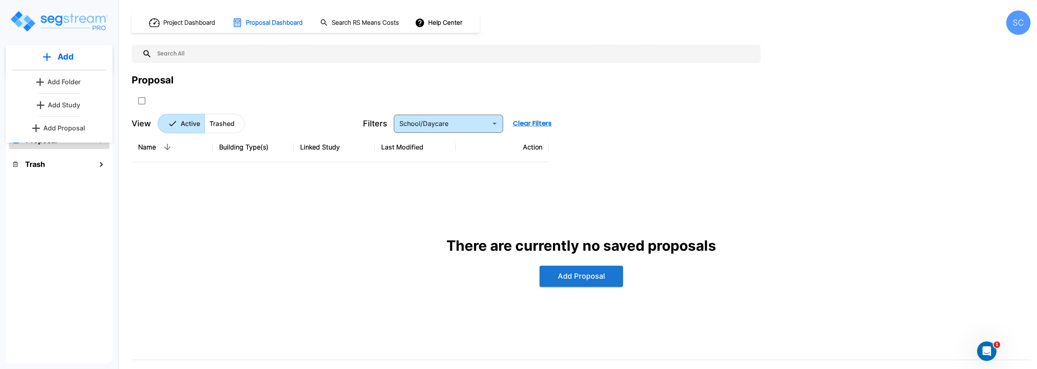
click at [201, 233] on div "There are currently no saved proposals Add Proposal" at bounding box center [581, 261] width 886 height 185
click at [84, 60] on button "Add" at bounding box center [59, 59] width 107 height 23
click at [68, 125] on p "Add Proposal" at bounding box center [64, 128] width 42 height 10
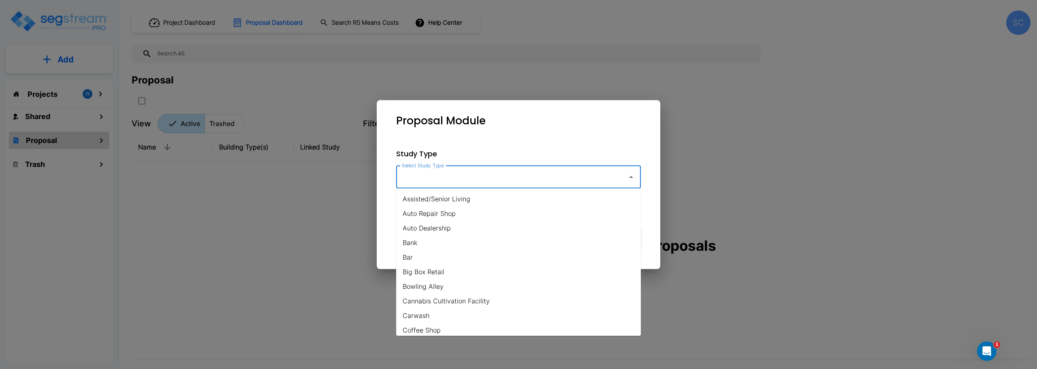
click at [485, 181] on input "Select Study Type" at bounding box center [510, 176] width 220 height 15
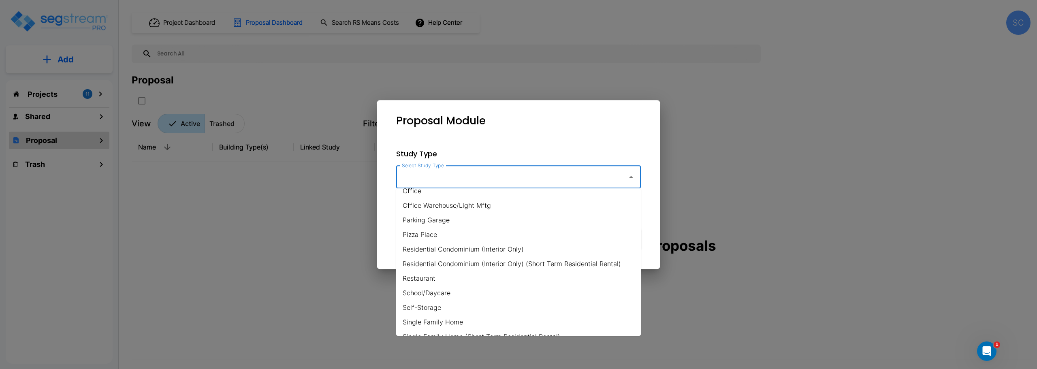
scroll to position [486, 0]
click at [448, 297] on li "School/Daycare" at bounding box center [518, 296] width 245 height 15
type input "School/Daycare"
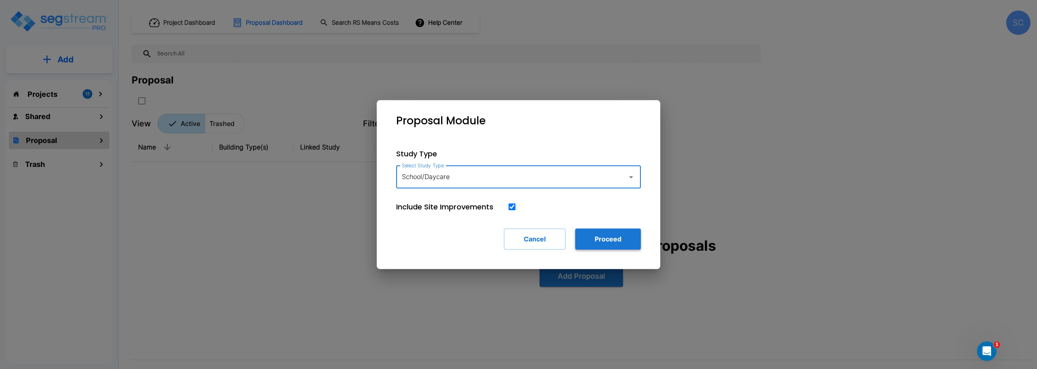
click at [607, 240] on button "Proceed" at bounding box center [608, 238] width 66 height 21
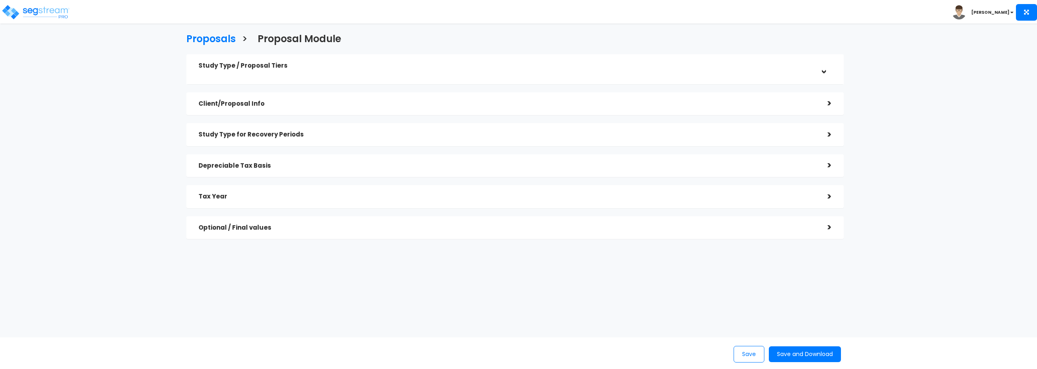
click at [607, 240] on div "Study Type / Proposal Tiers > *Study Type School/Daycare Assisted/Senior Living…" at bounding box center [515, 150] width 670 height 201
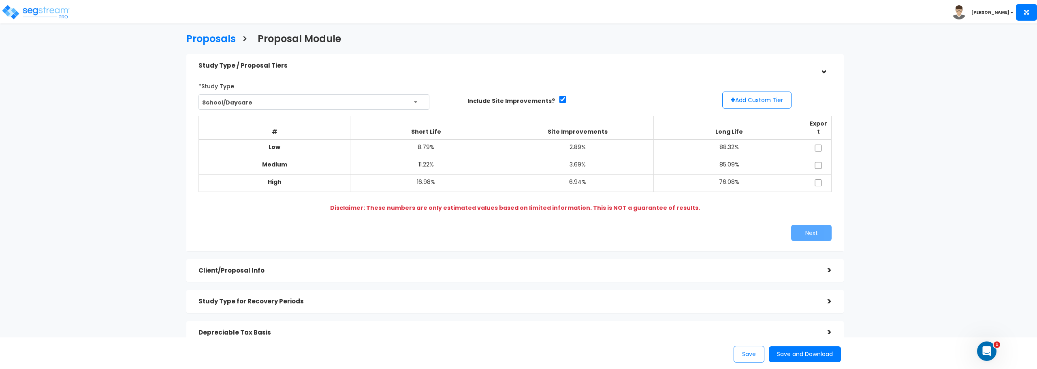
click at [268, 160] on b "Medium" at bounding box center [274, 164] width 25 height 8
click at [271, 267] on h5 "Client/Proposal Info" at bounding box center [507, 270] width 617 height 7
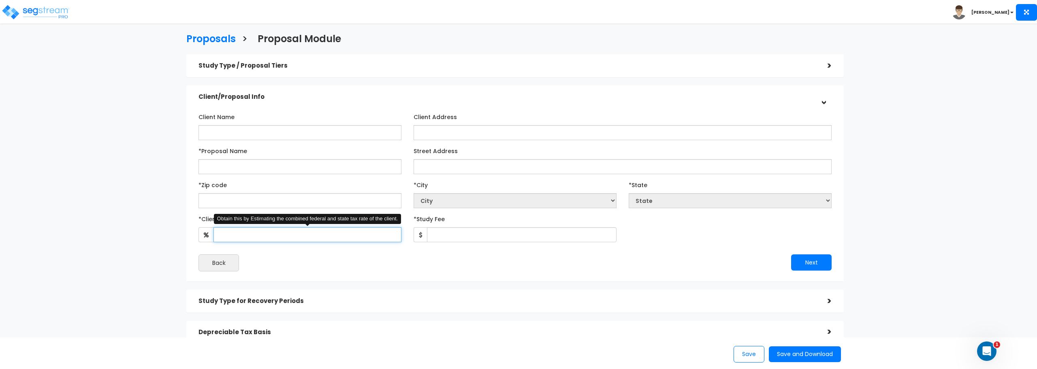
click at [283, 237] on input "*Client Effective Tax Rate:" at bounding box center [307, 234] width 188 height 15
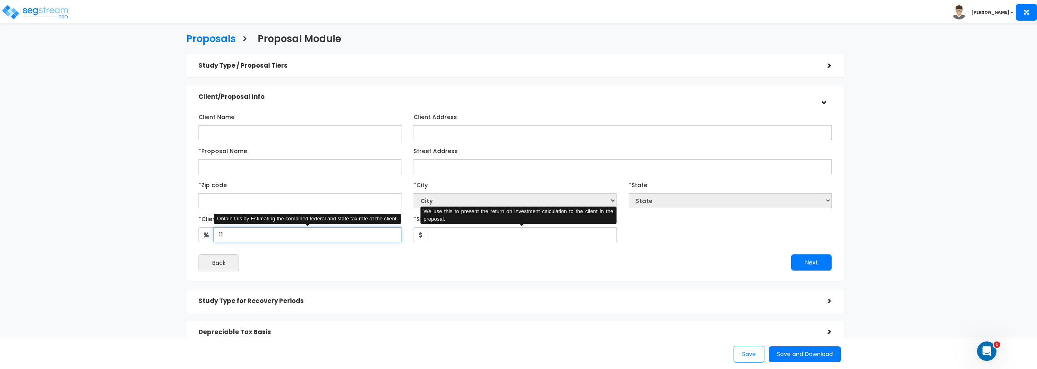
type input "11"
click at [447, 239] on input "*Study Fee" at bounding box center [522, 234] width 190 height 15
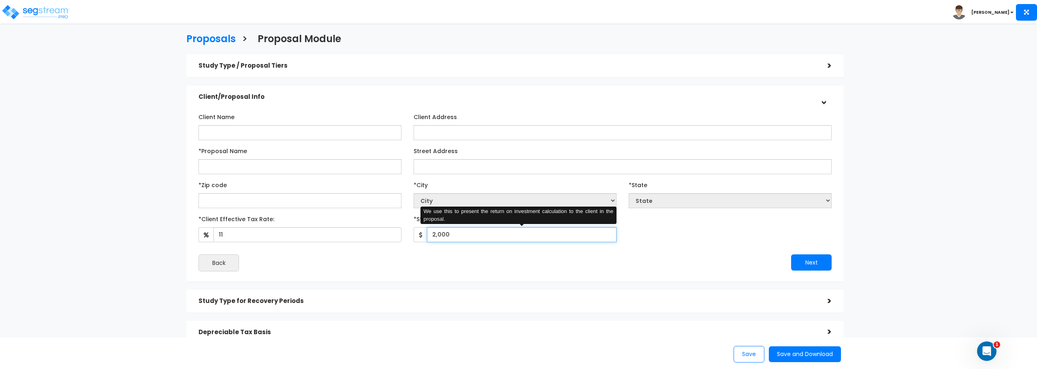
type input "2,000"
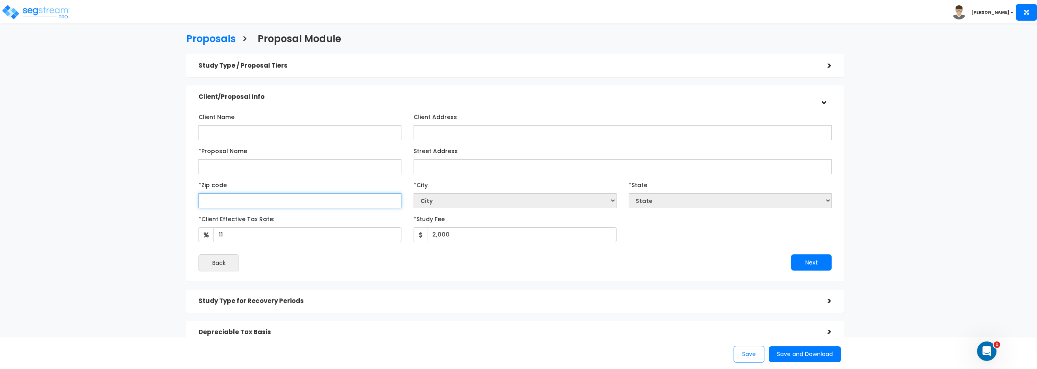
click at [272, 202] on input "text" at bounding box center [300, 200] width 203 height 15
click at [248, 168] on input "*Proposal Name" at bounding box center [300, 166] width 203 height 15
type input "Daycare"
click at [226, 133] on input "Client Name" at bounding box center [300, 132] width 203 height 15
type input "Simply Loved"
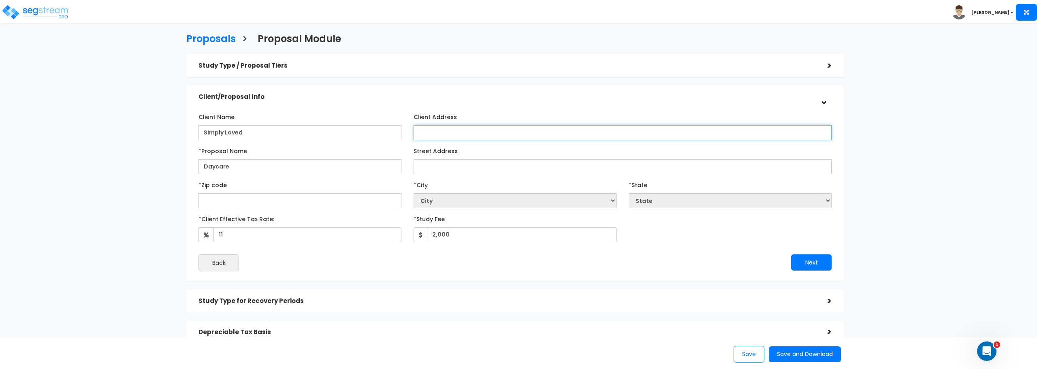
click at [442, 125] on input "Client Address" at bounding box center [623, 132] width 418 height 15
type input "[STREET_ADDRESS]"
click at [479, 166] on input "Street Address" at bounding box center [623, 166] width 418 height 15
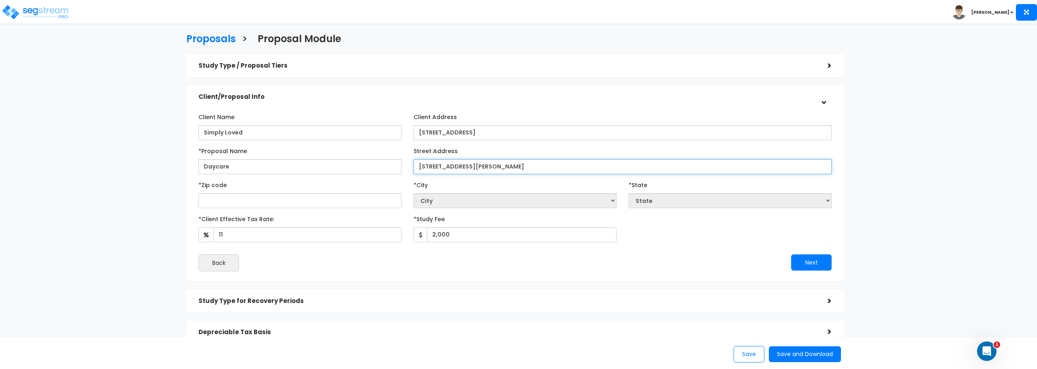
click at [422, 167] on input "1105 Willey St" at bounding box center [623, 166] width 418 height 15
type input "[STREET_ADDRESS][PERSON_NAME]"
click at [263, 202] on input "text" at bounding box center [300, 200] width 203 height 15
type input "65"
select select "MO"
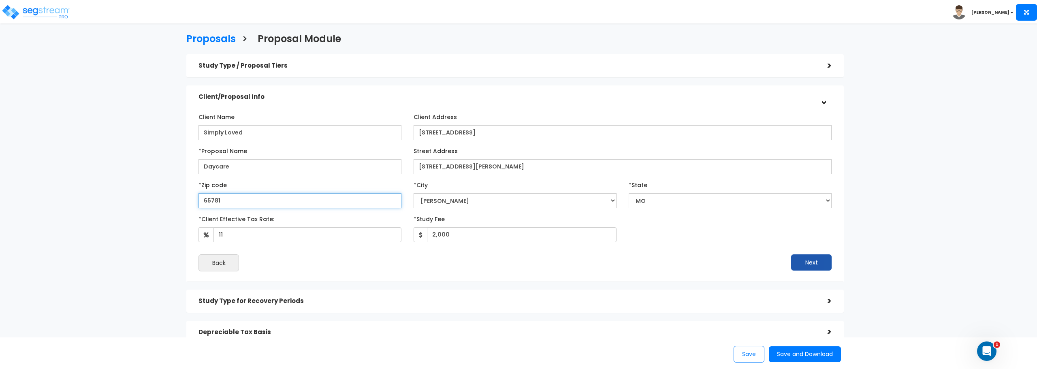
type input "65781"
click at [795, 265] on button "Next" at bounding box center [811, 262] width 41 height 16
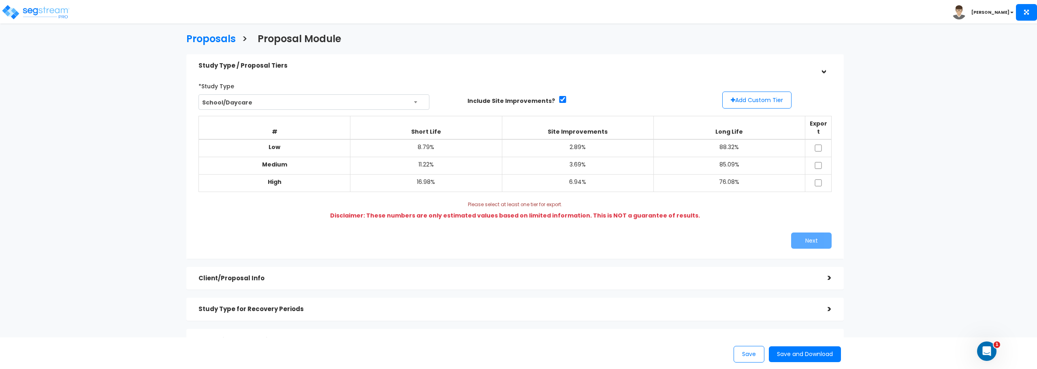
click at [572, 158] on td "3.69%" at bounding box center [578, 165] width 152 height 17
click at [410, 163] on td "11.22%" at bounding box center [426, 165] width 152 height 17
click at [818, 162] on input "checkbox" at bounding box center [818, 165] width 8 height 7
checkbox input "true"
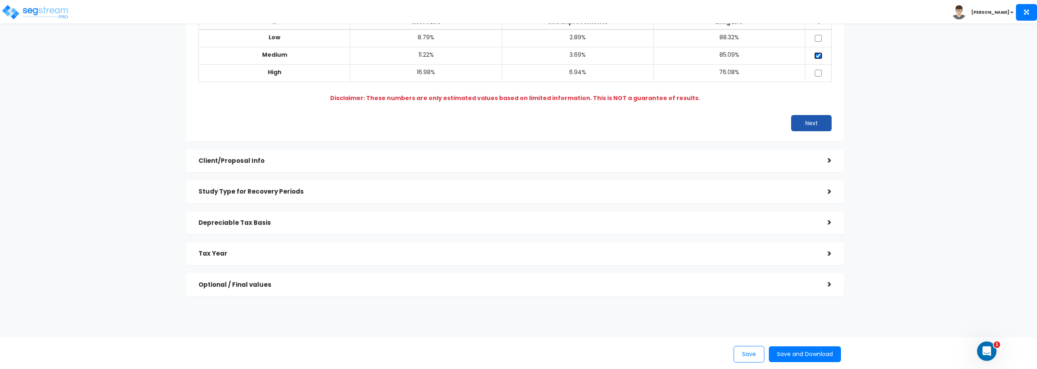
scroll to position [133, 0]
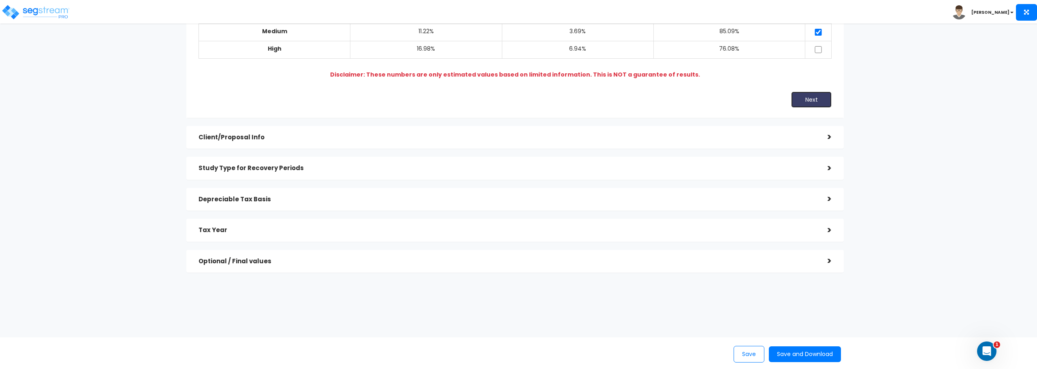
click at [810, 94] on button "Next" at bounding box center [811, 100] width 41 height 16
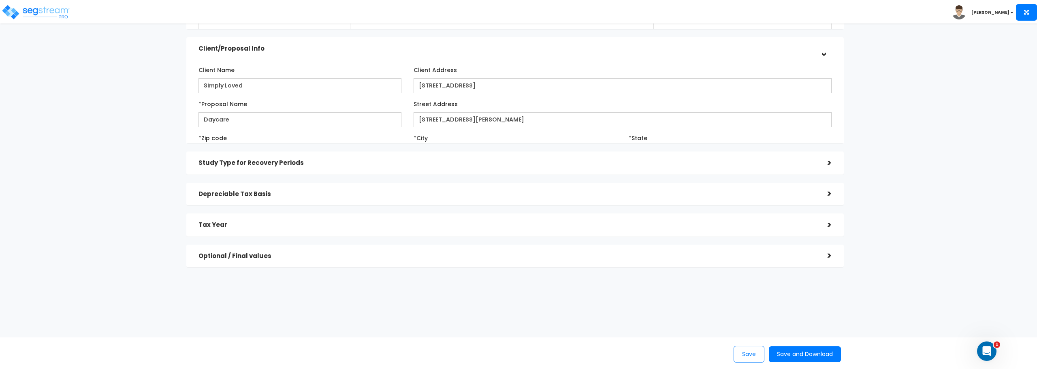
scroll to position [99, 0]
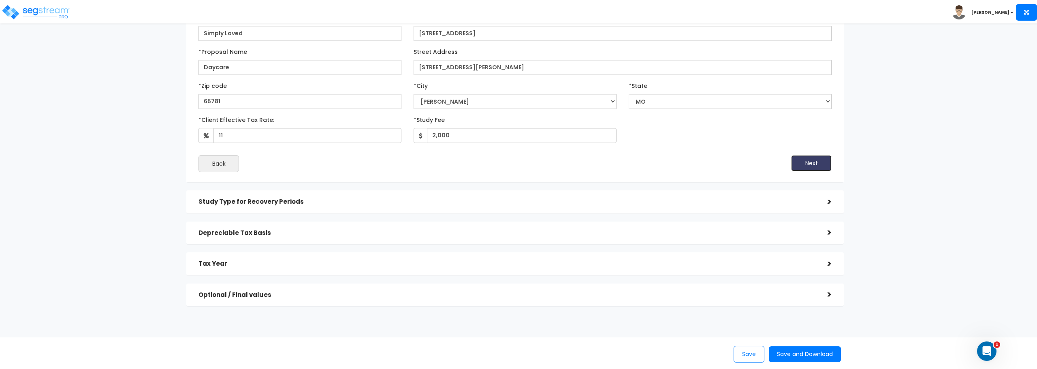
click at [807, 161] on button "Next" at bounding box center [811, 163] width 41 height 16
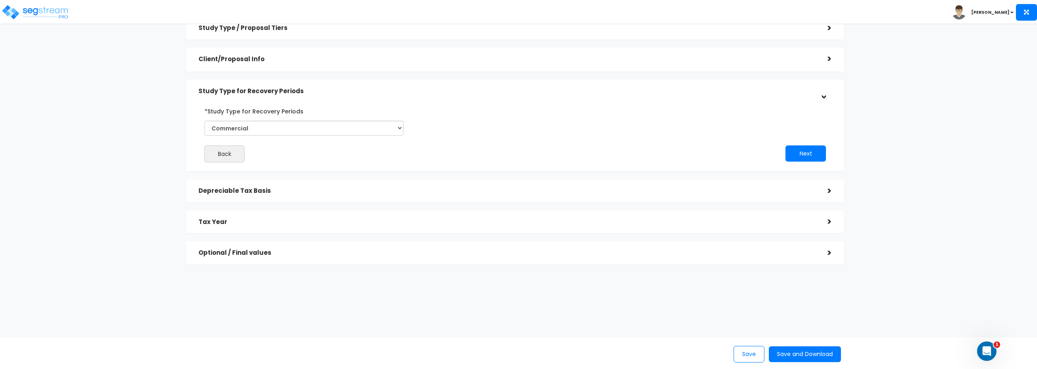
scroll to position [38, 0]
click at [810, 152] on button "Next" at bounding box center [806, 153] width 41 height 16
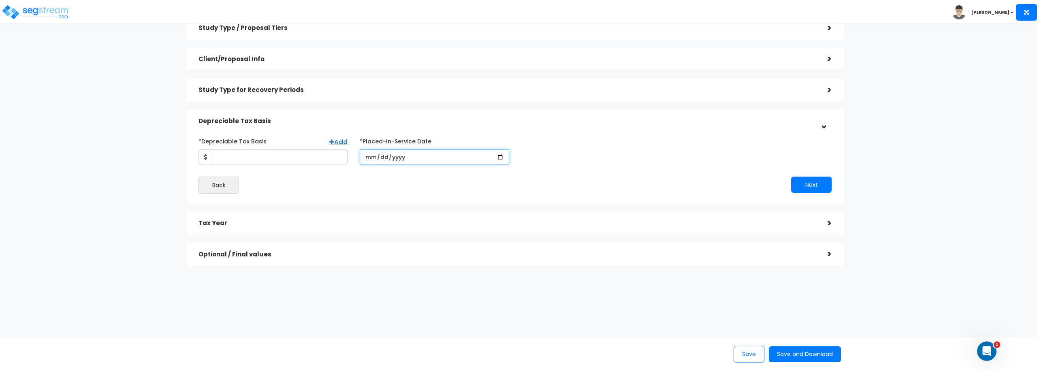
click at [491, 159] on input "date" at bounding box center [434, 156] width 149 height 15
type input "2025-11-03"
click at [579, 158] on input "*Purchase/Contract Date" at bounding box center [595, 156] width 149 height 15
type input "2025-10-15"
click at [237, 158] on input "*Depreciable Tax Basis" at bounding box center [280, 156] width 136 height 15
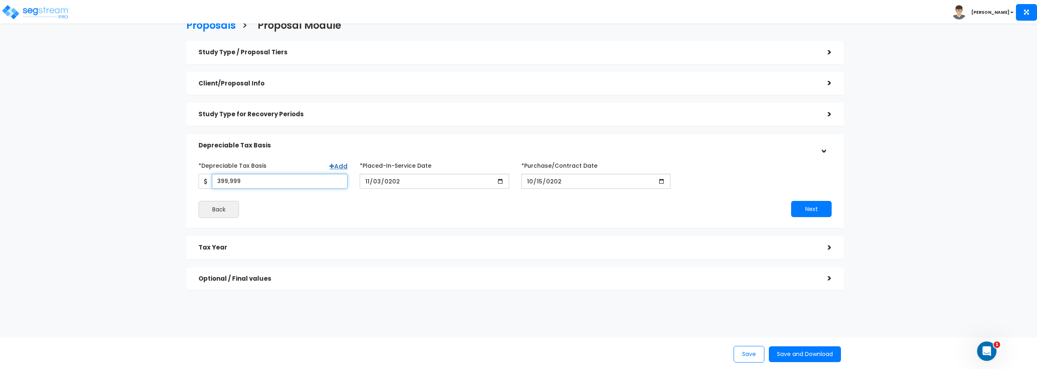
scroll to position [0, 0]
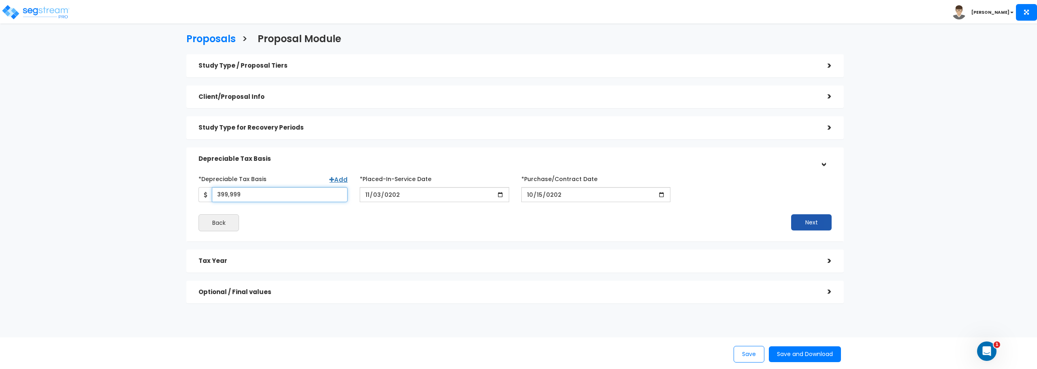
type input "399,999"
click at [811, 221] on button "Next" at bounding box center [811, 222] width 41 height 16
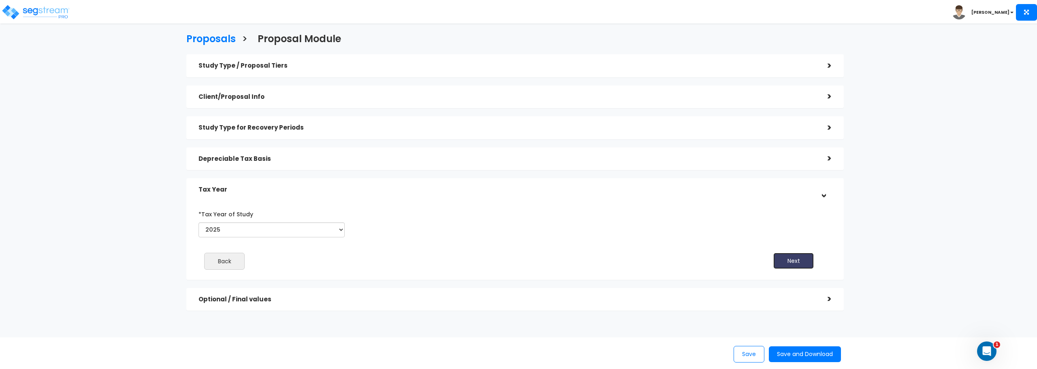
click at [794, 258] on button "Next" at bounding box center [793, 261] width 41 height 16
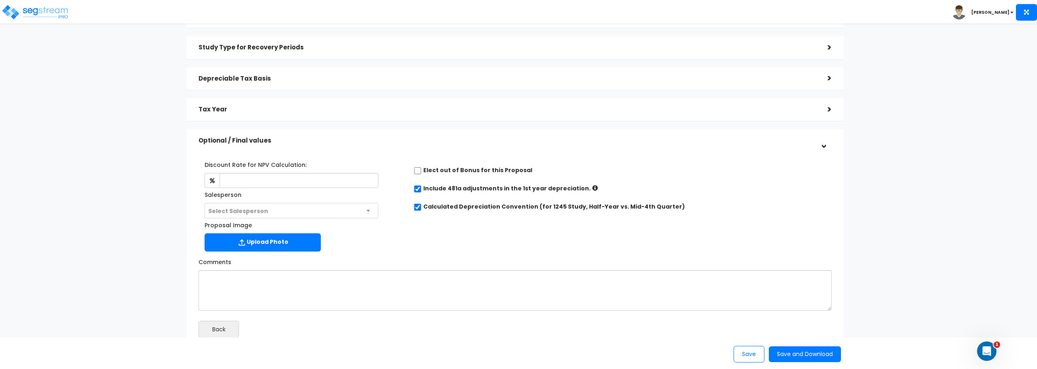
scroll to position [81, 0]
click at [245, 213] on span "Select Salesperson" at bounding box center [238, 210] width 60 height 8
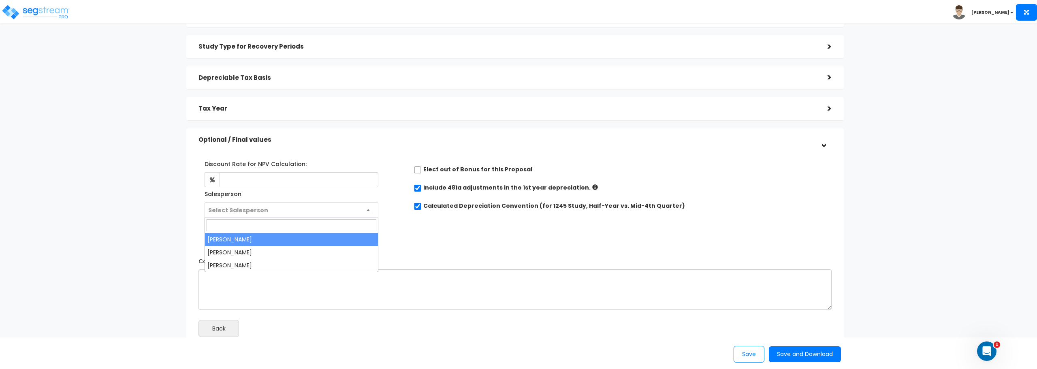
click at [245, 213] on span "Select Salesperson" at bounding box center [238, 210] width 60 height 8
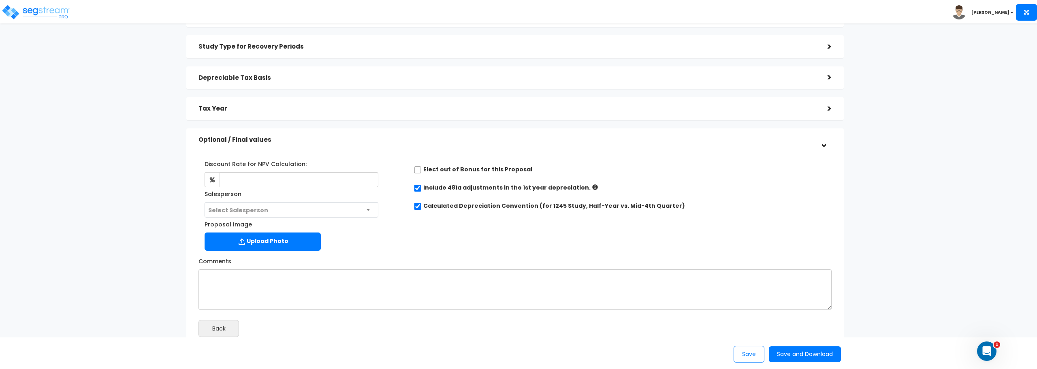
click at [245, 213] on span "Select Salesperson" at bounding box center [238, 210] width 60 height 8
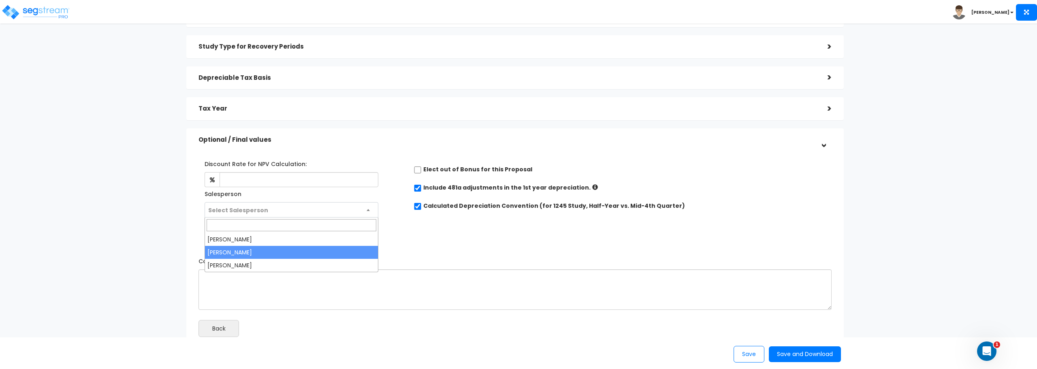
select select "240"
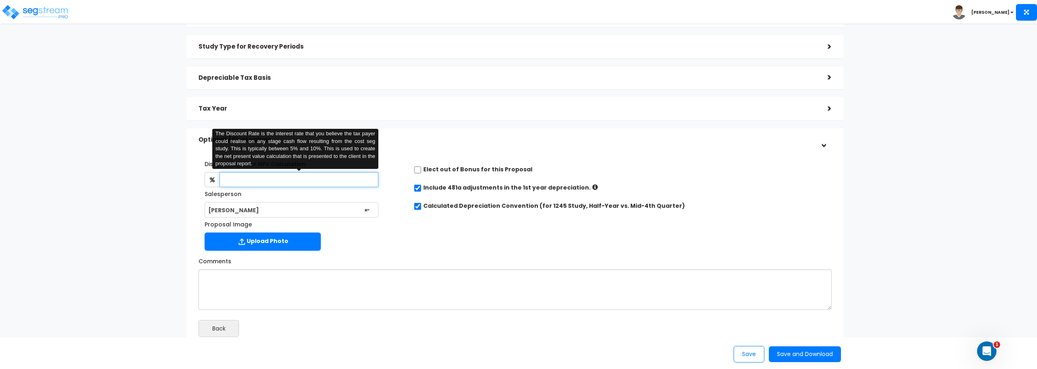
click at [250, 183] on input "text" at bounding box center [299, 179] width 159 height 15
type input "10"
click at [431, 256] on div "Comments" at bounding box center [514, 282] width 645 height 56
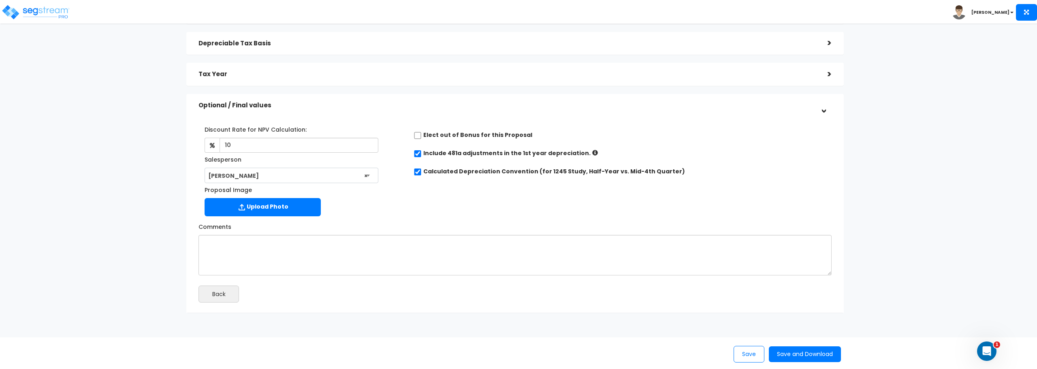
scroll to position [123, 0]
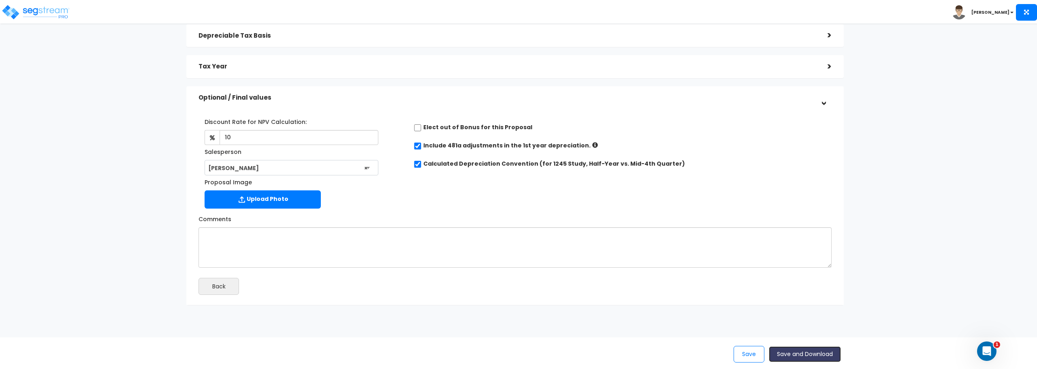
click at [813, 357] on button "Save and Download" at bounding box center [805, 354] width 72 height 16
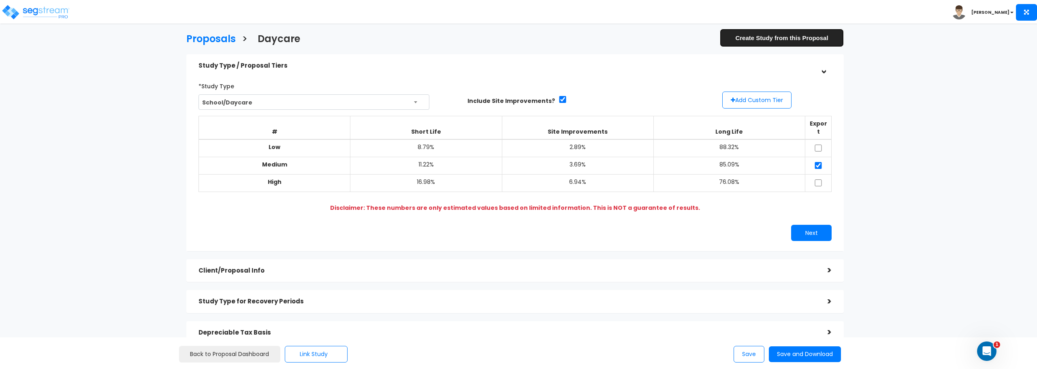
click at [777, 33] on link "Create Study from this Proposal" at bounding box center [782, 38] width 124 height 18
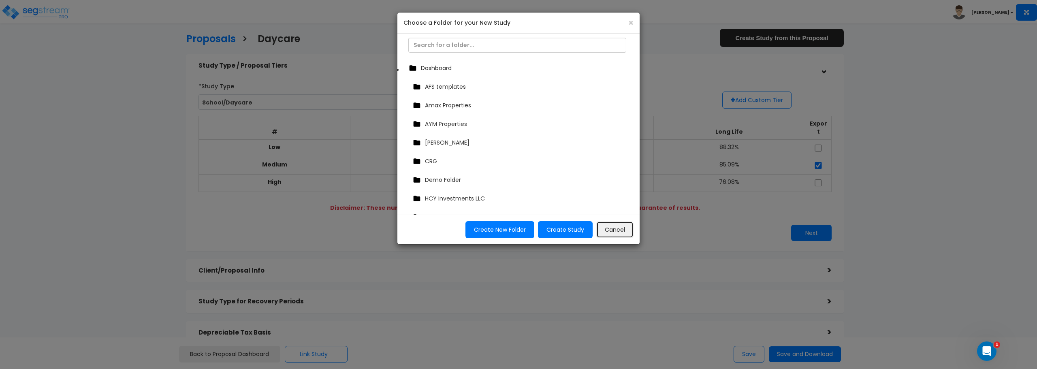
click at [605, 231] on button "Cancel" at bounding box center [614, 229] width 37 height 17
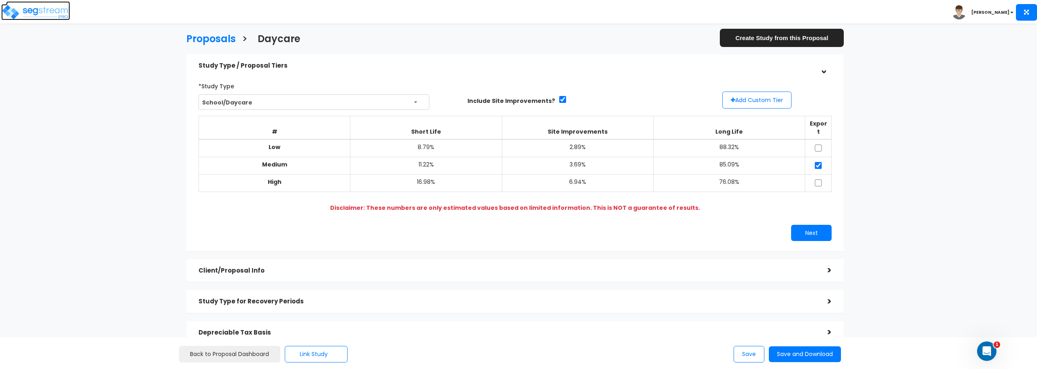
click at [36, 14] on img at bounding box center [35, 12] width 69 height 16
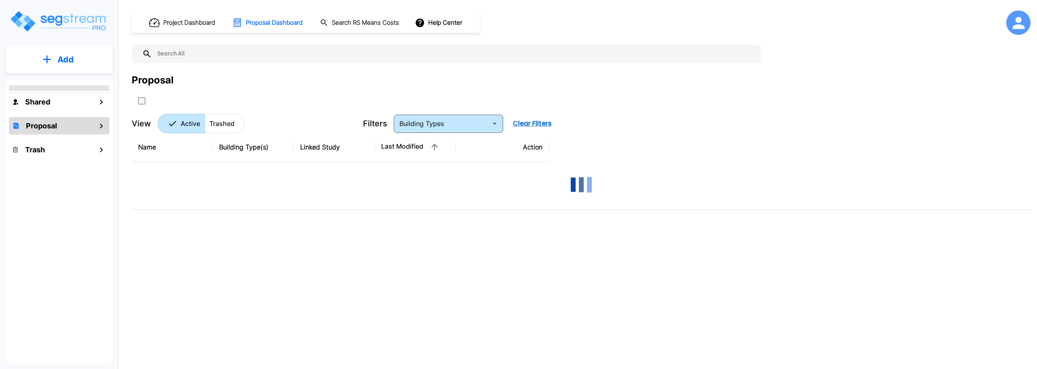
type input "School/Daycare"
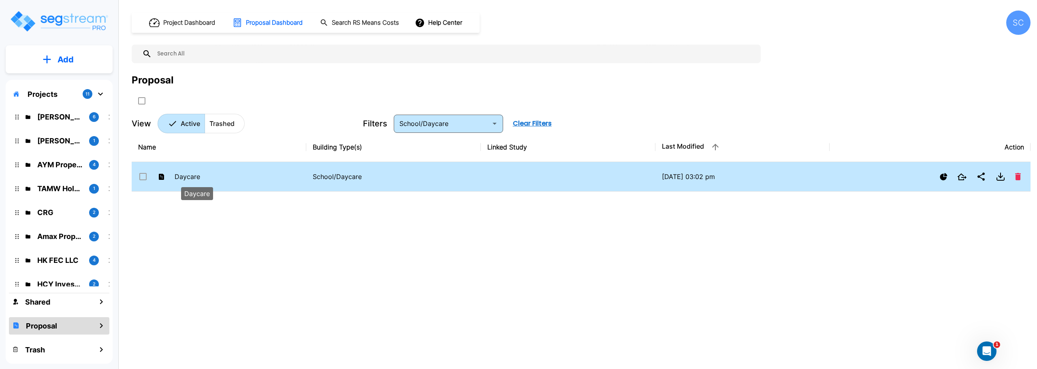
click at [179, 179] on p "Daycare" at bounding box center [197, 177] width 45 height 10
checkbox input "true"
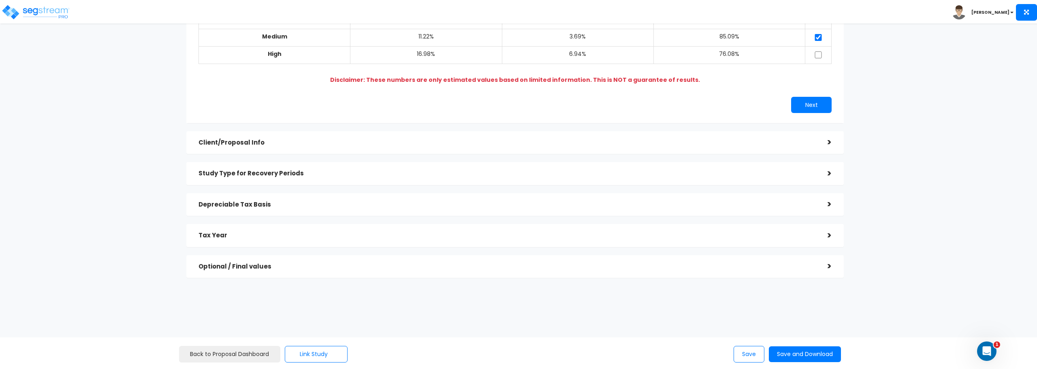
scroll to position [133, 0]
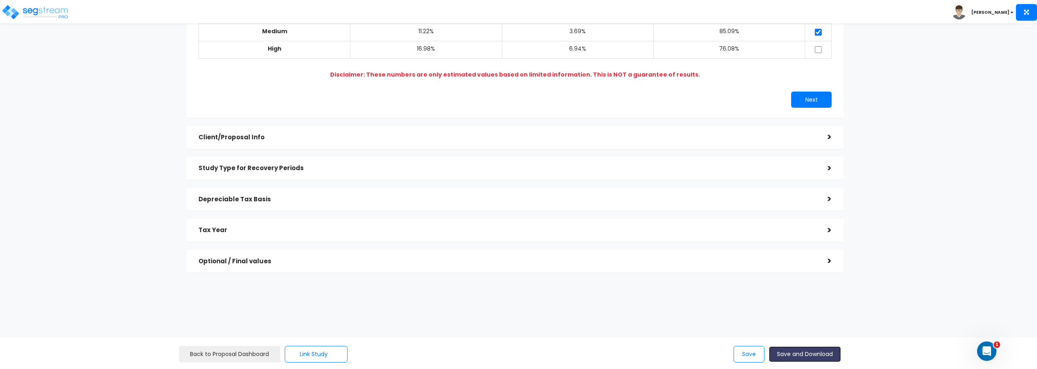
click at [804, 360] on button "Save and Download" at bounding box center [805, 354] width 72 height 16
click at [36, 13] on img at bounding box center [35, 12] width 69 height 16
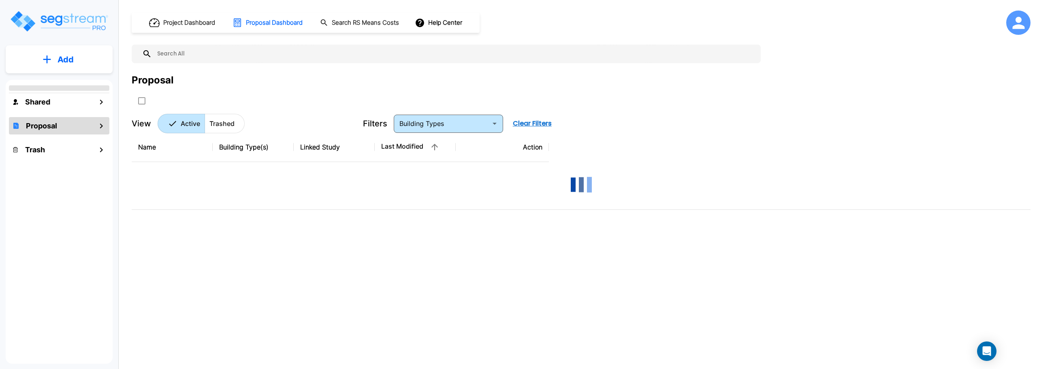
type input "School/Daycare"
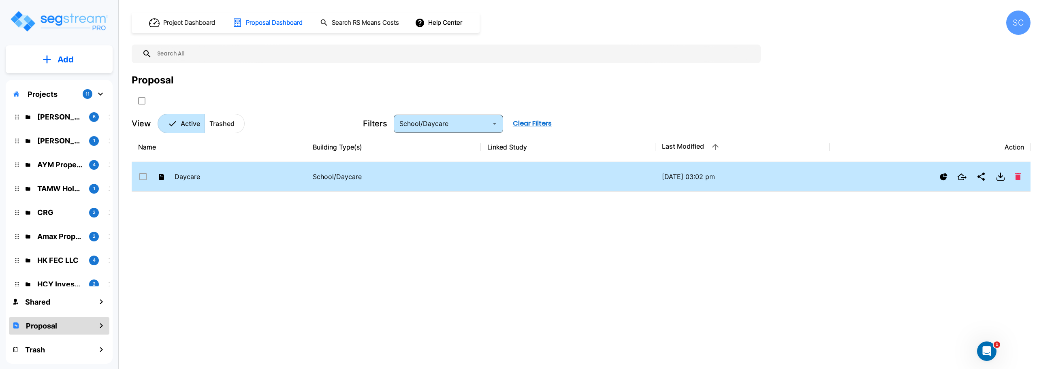
click at [142, 176] on input "select row Daycare" at bounding box center [142, 175] width 8 height 7
click at [1020, 179] on icon "Delete" at bounding box center [1018, 176] width 6 height 7
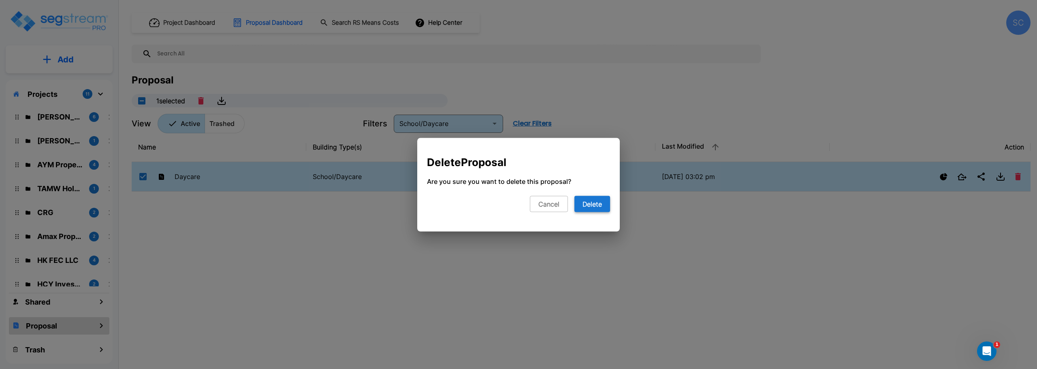
click at [593, 207] on button "Delete" at bounding box center [592, 204] width 36 height 16
checkbox input "false"
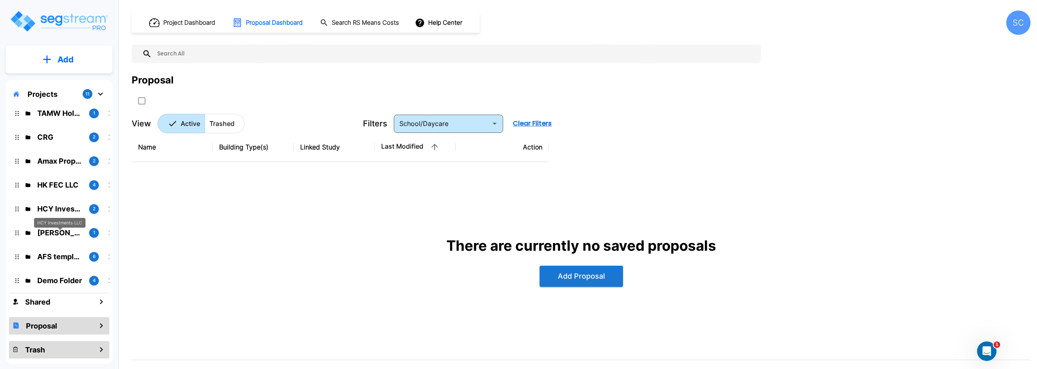
scroll to position [78, 0]
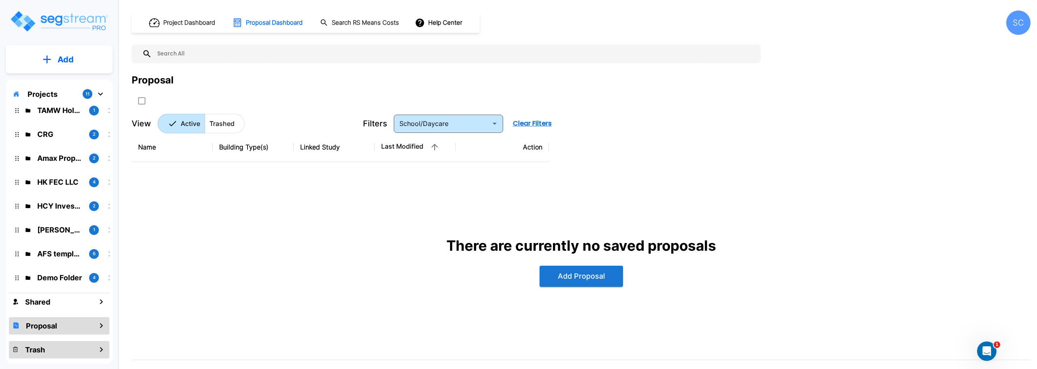
click at [80, 346] on div "Trash" at bounding box center [59, 349] width 100 height 17
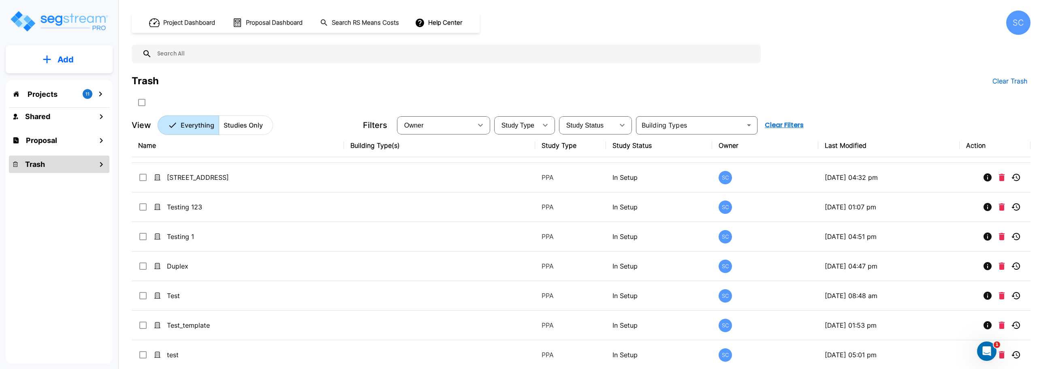
scroll to position [149, 0]
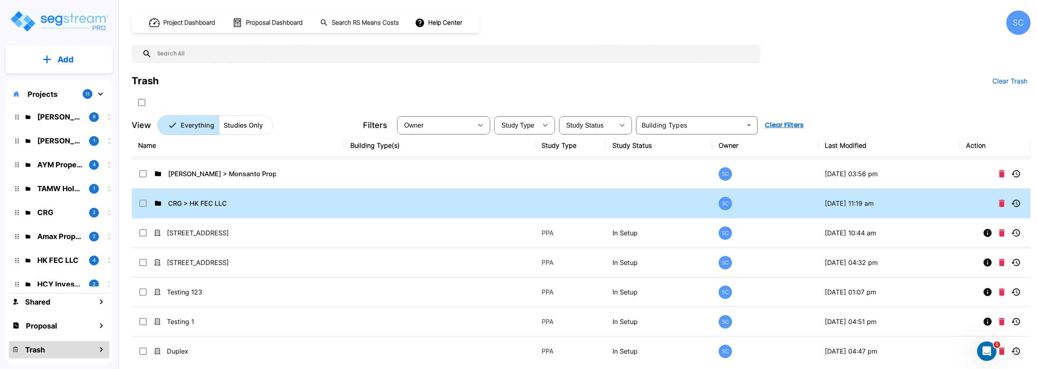
scroll to position [149, 0]
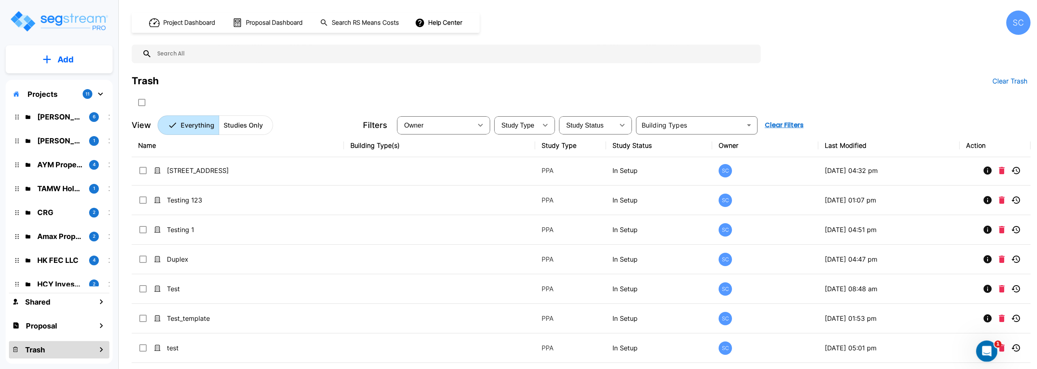
click at [983, 344] on icon "Open Intercom Messenger" at bounding box center [985, 350] width 13 height 13
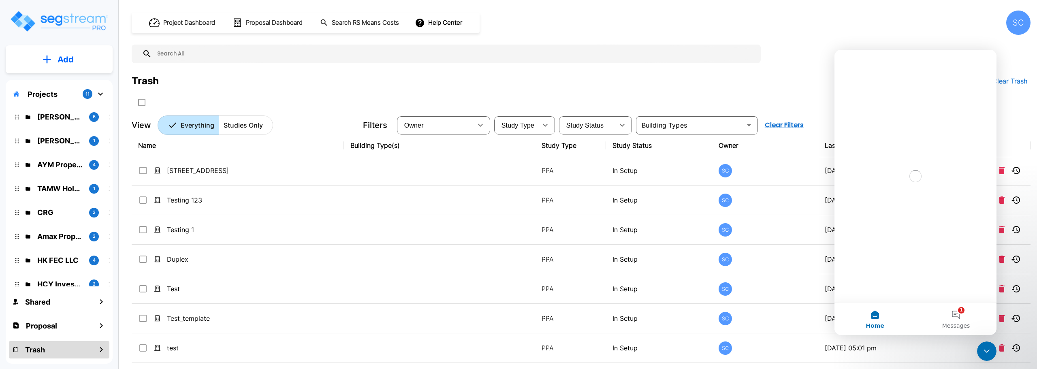
scroll to position [0, 0]
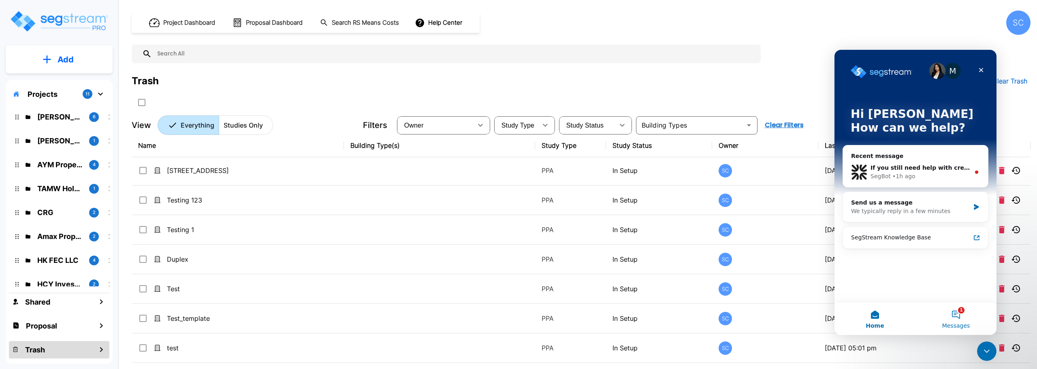
click at [961, 314] on button "1 Messages" at bounding box center [956, 319] width 81 height 32
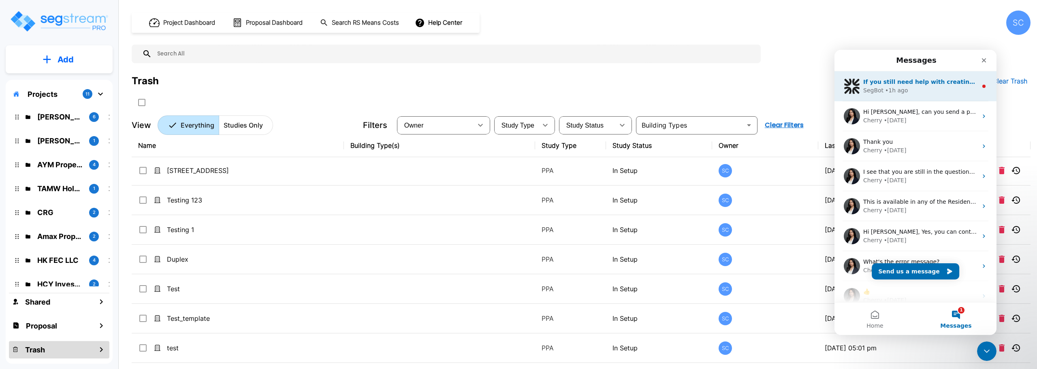
click at [894, 86] on div "• 1h ago" at bounding box center [896, 90] width 23 height 9
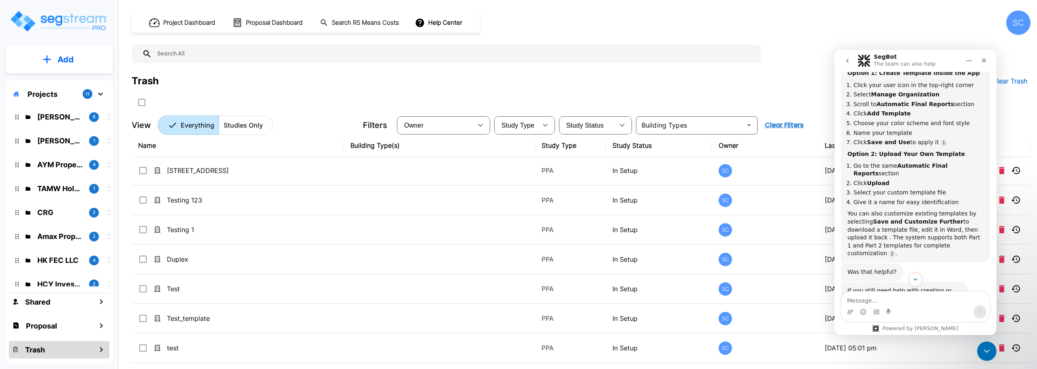
scroll to position [261, 0]
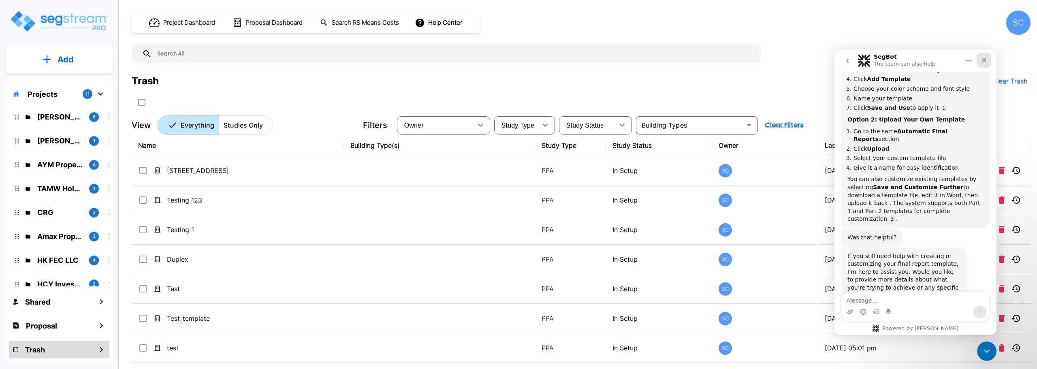
click at [984, 59] on icon "Close" at bounding box center [984, 60] width 6 height 6
